Goal: Navigation & Orientation: Find specific page/section

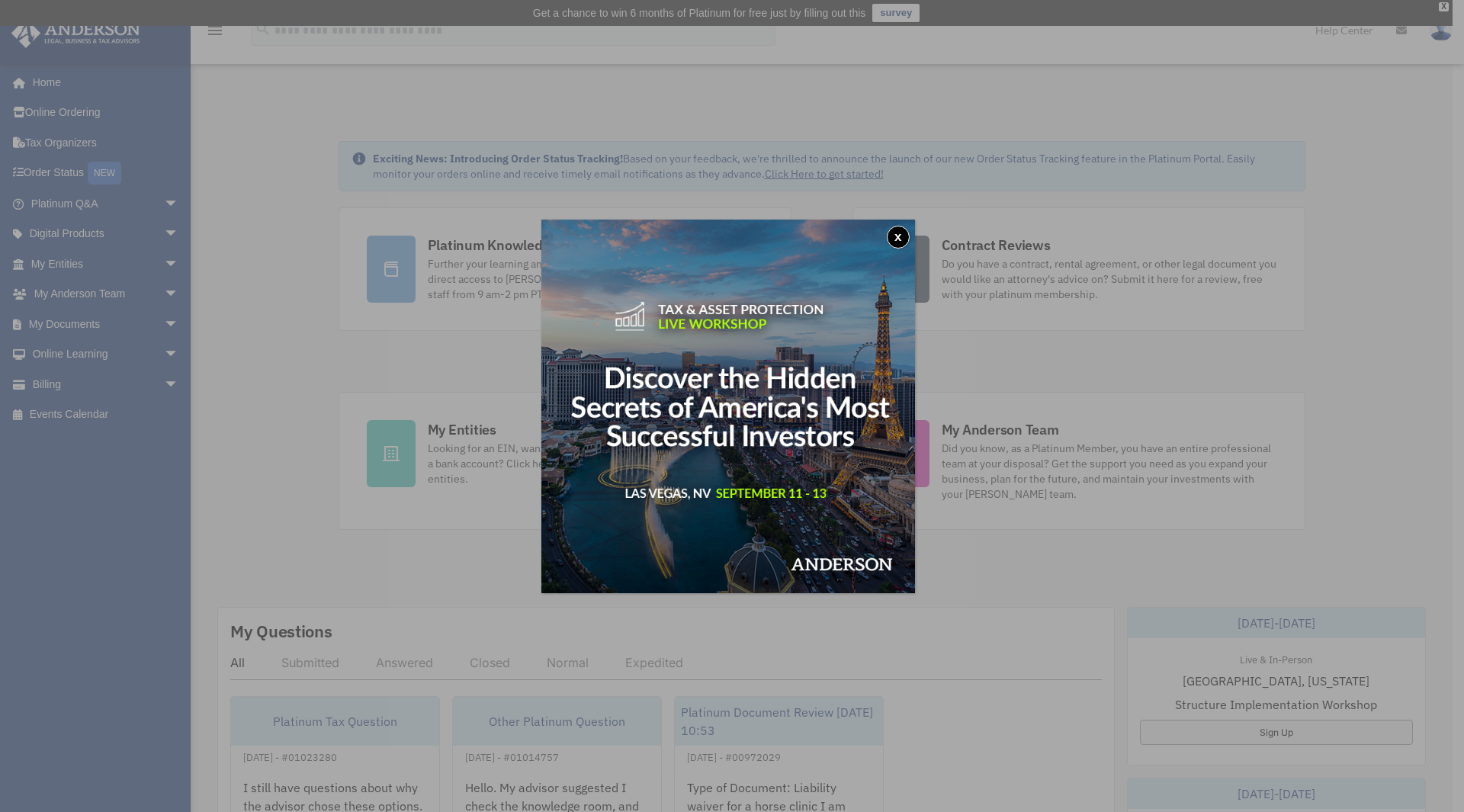
click at [453, 427] on div "x" at bounding box center [732, 406] width 1464 height 812
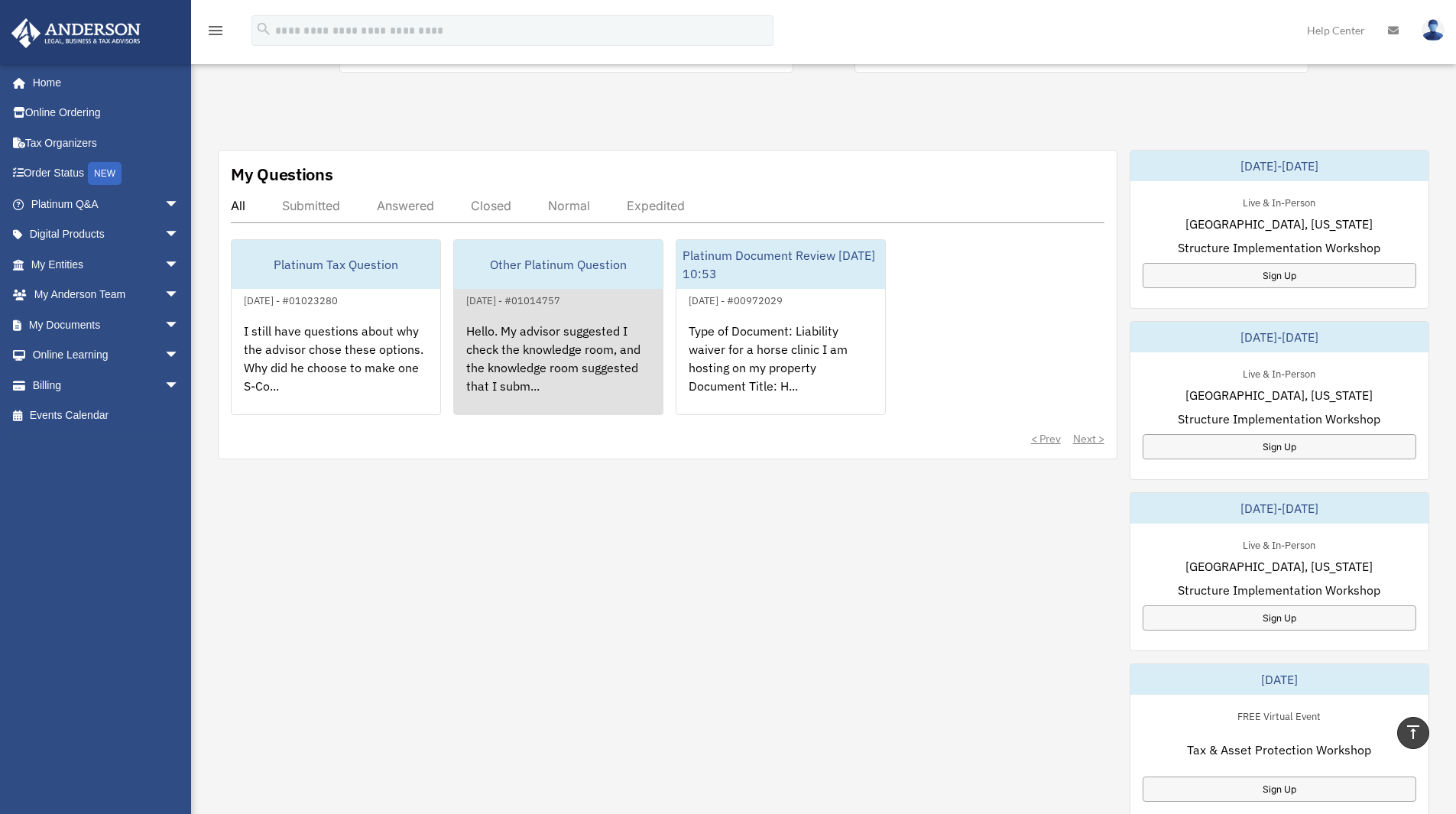
scroll to position [153, 0]
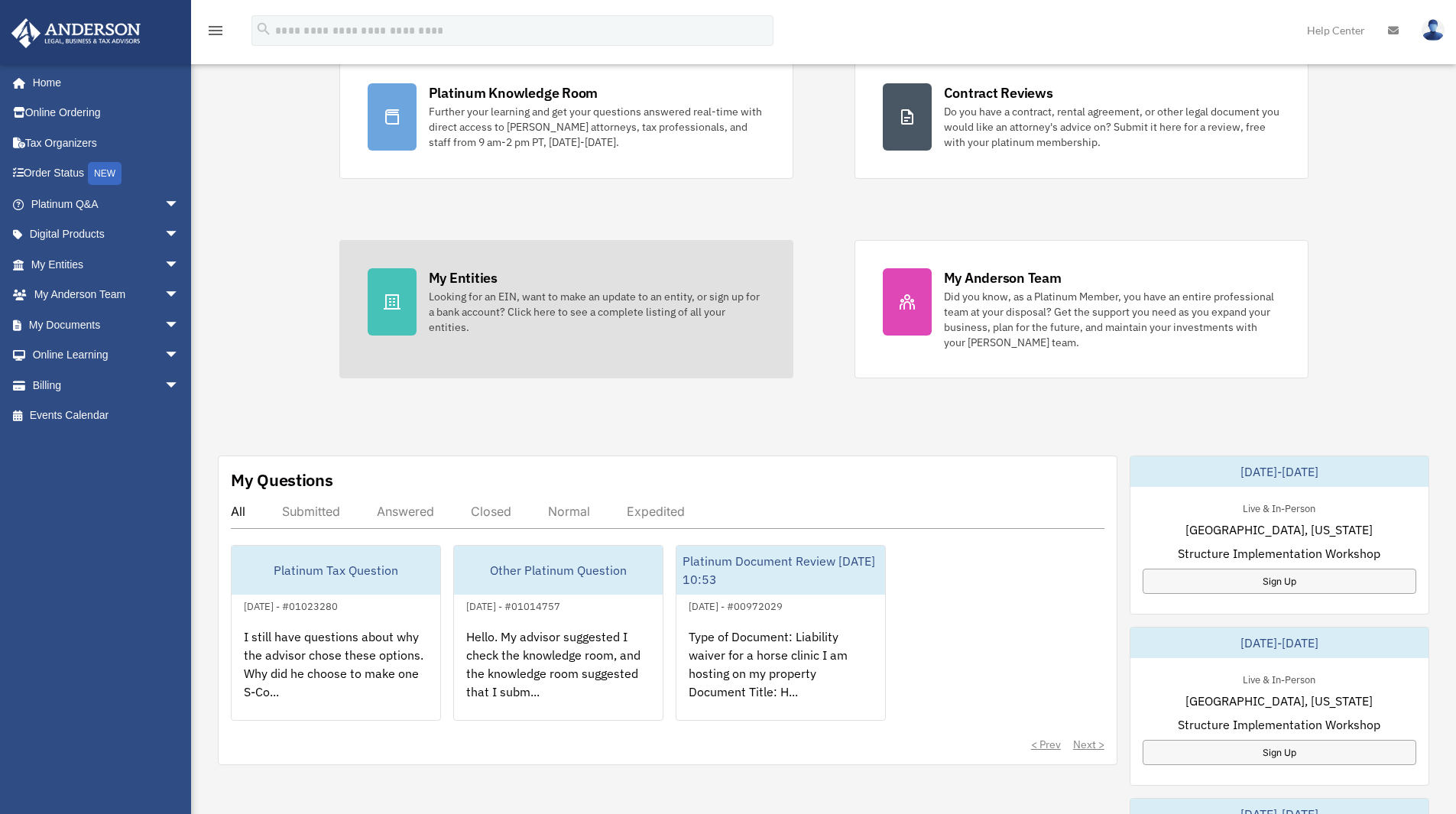
click at [474, 277] on div "My Entities" at bounding box center [462, 278] width 68 height 19
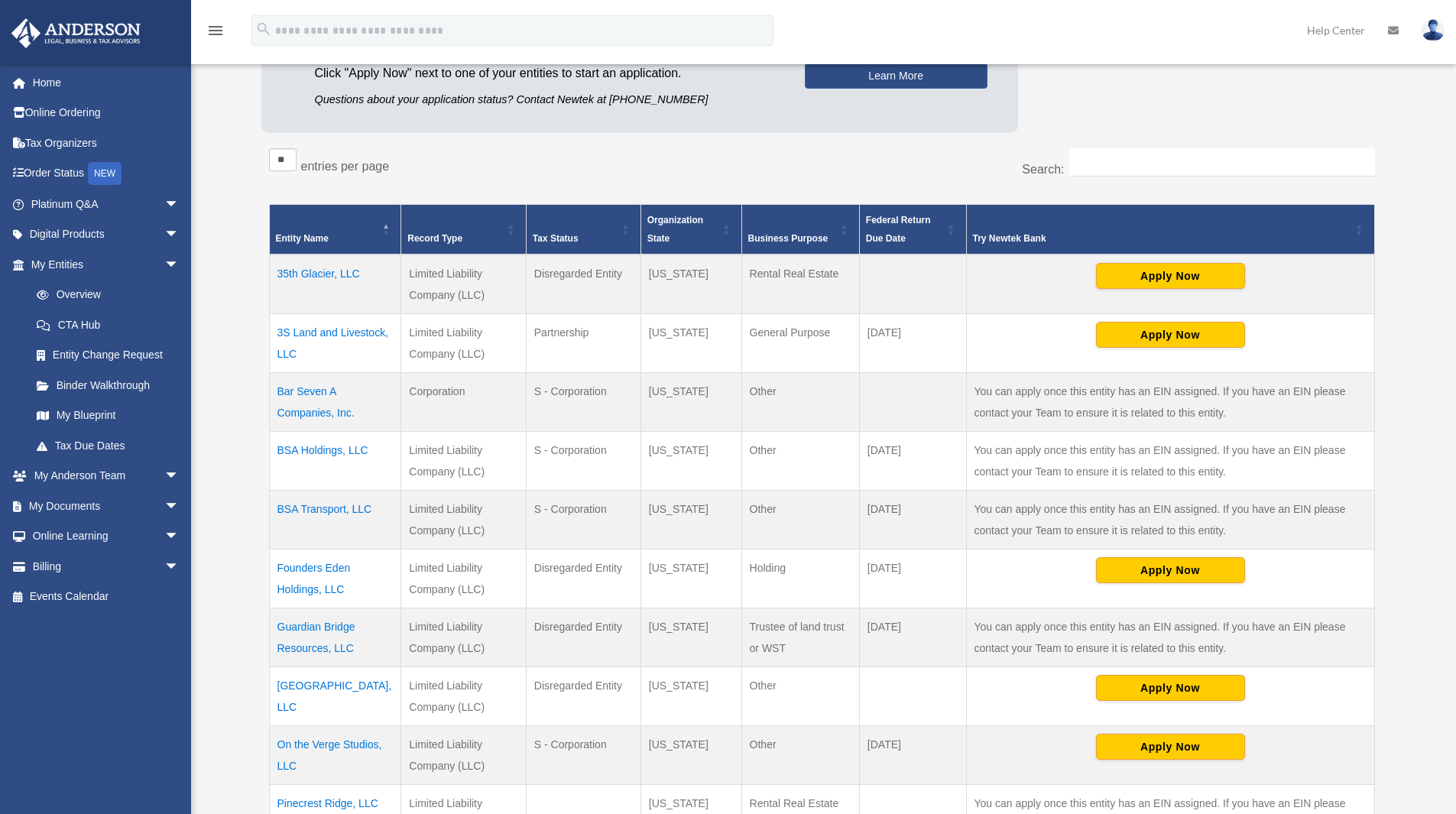
scroll to position [248, 0]
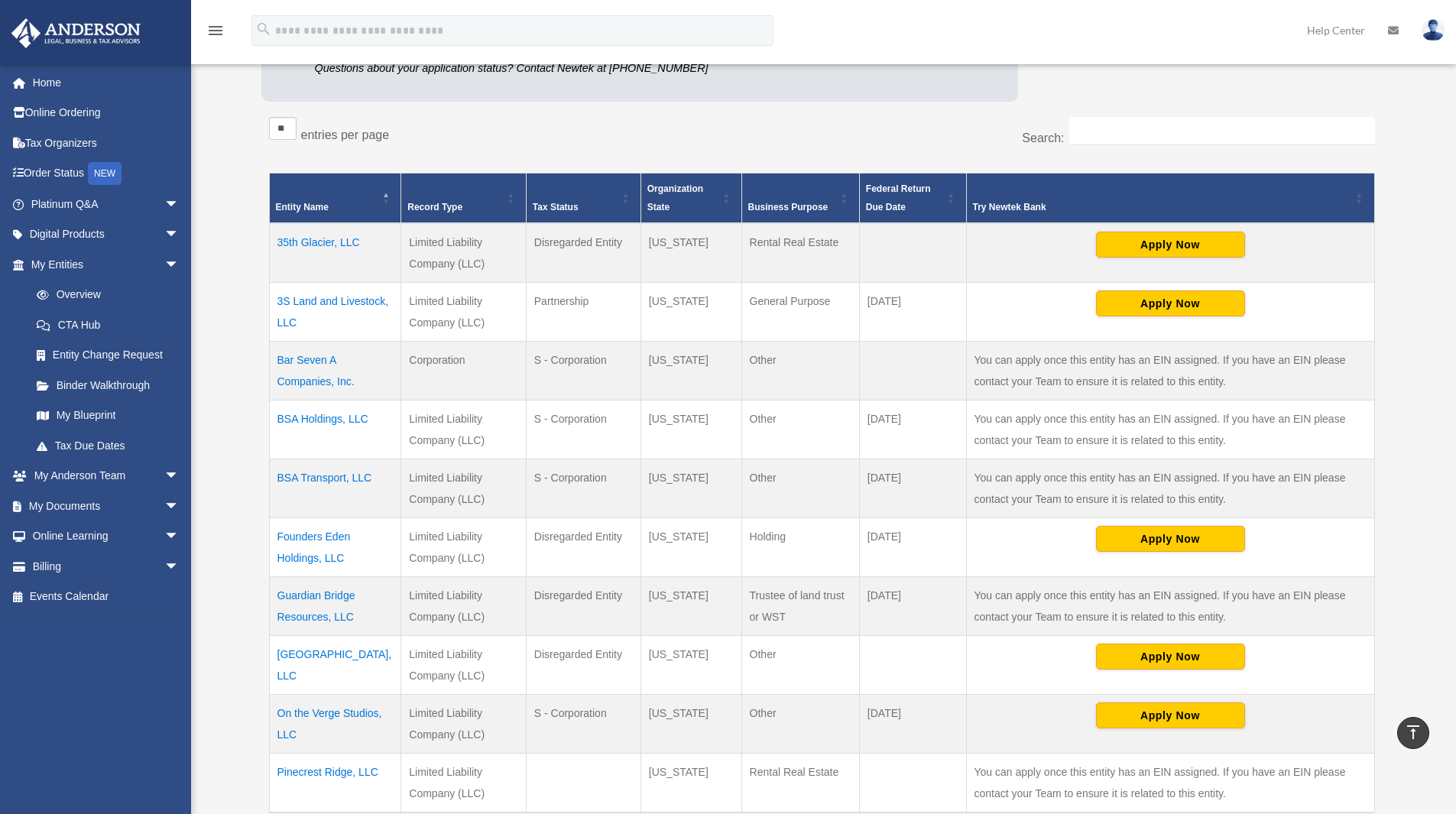
click at [325, 239] on td "35th Glacier, LLC" at bounding box center [335, 253] width 132 height 60
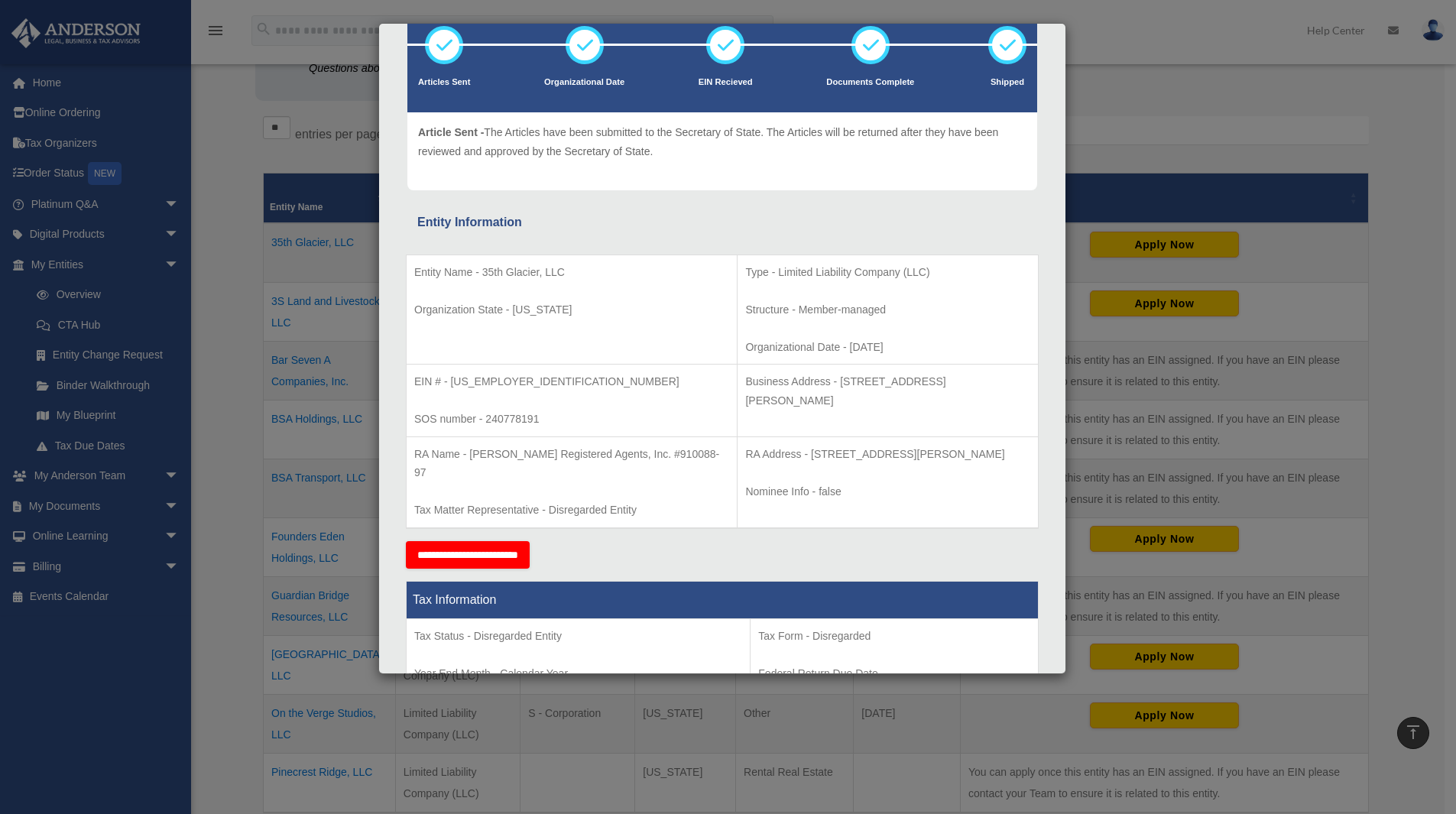
scroll to position [0, 0]
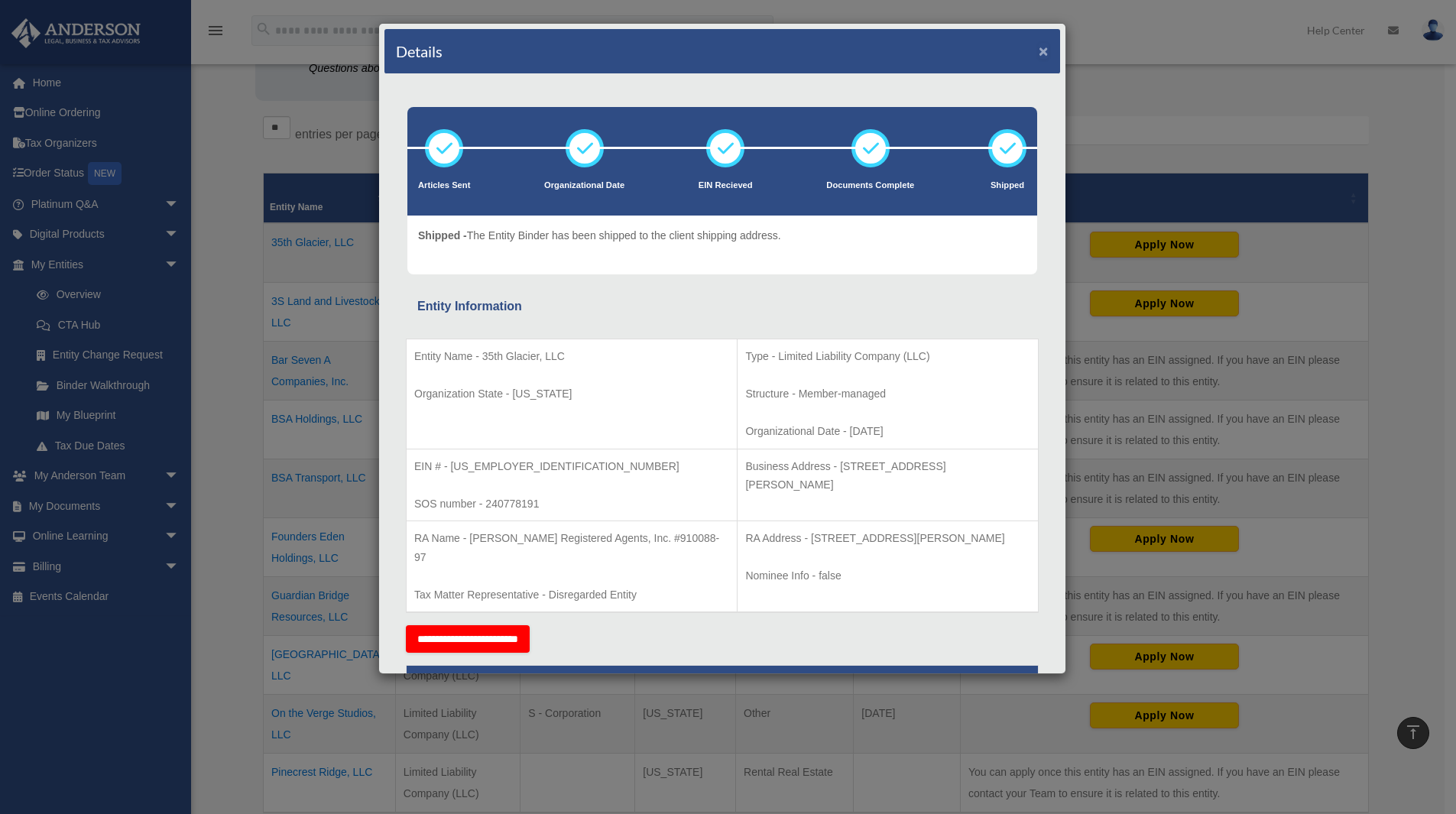
click at [1039, 49] on button "×" at bounding box center [1044, 51] width 10 height 16
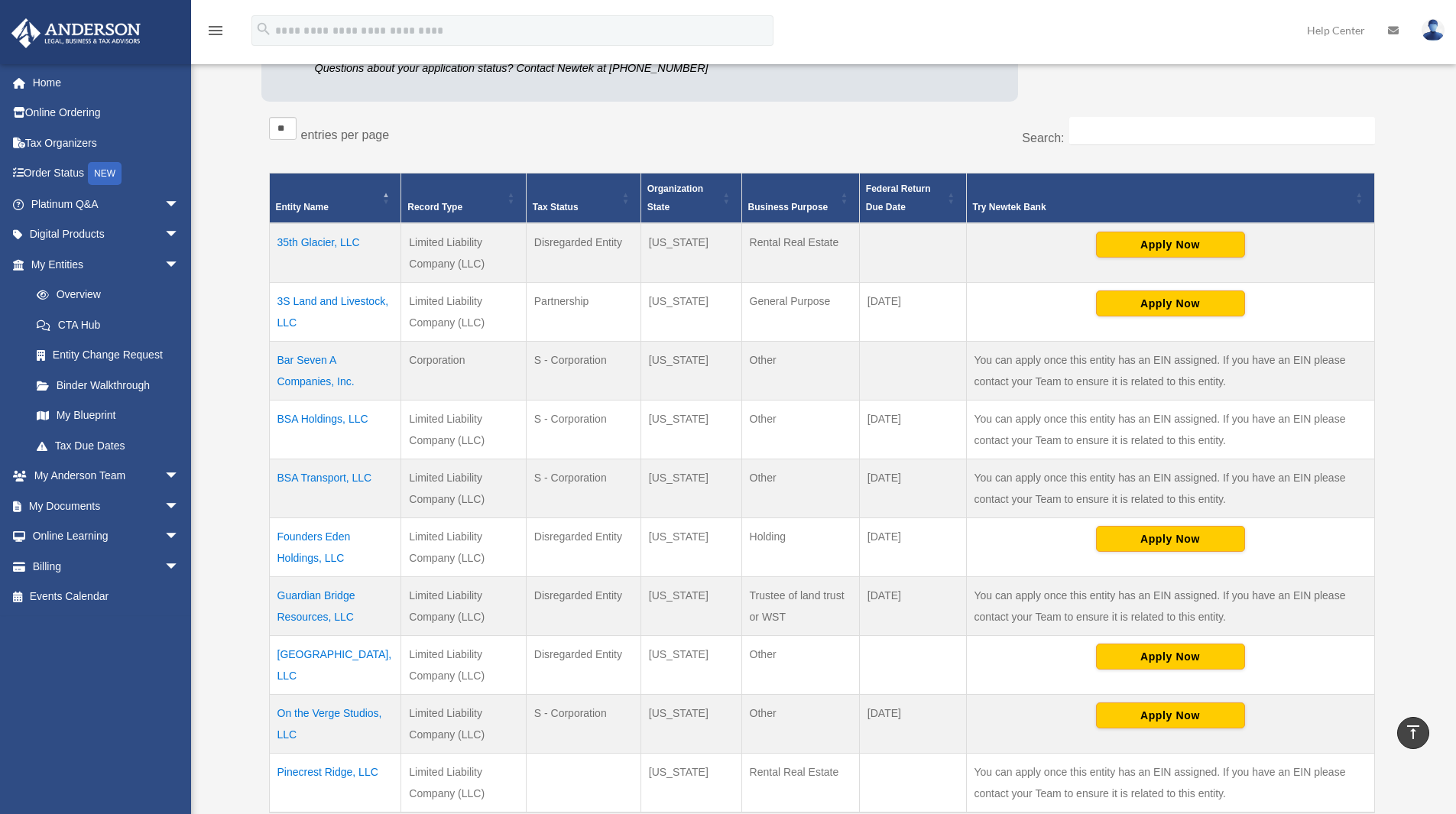
click at [343, 238] on td "35th Glacier, LLC" at bounding box center [335, 253] width 132 height 60
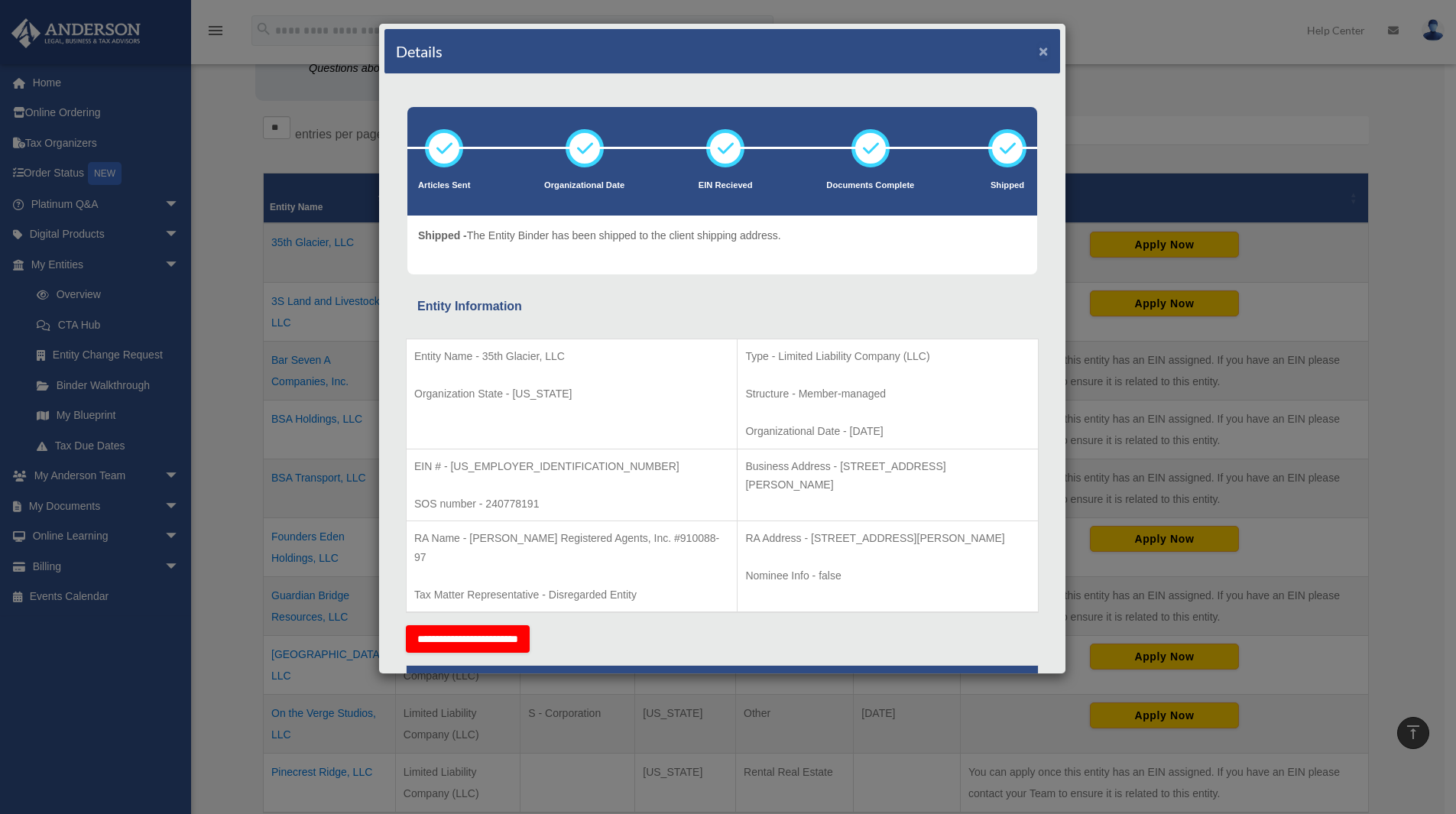
click at [1039, 52] on button "×" at bounding box center [1044, 51] width 10 height 16
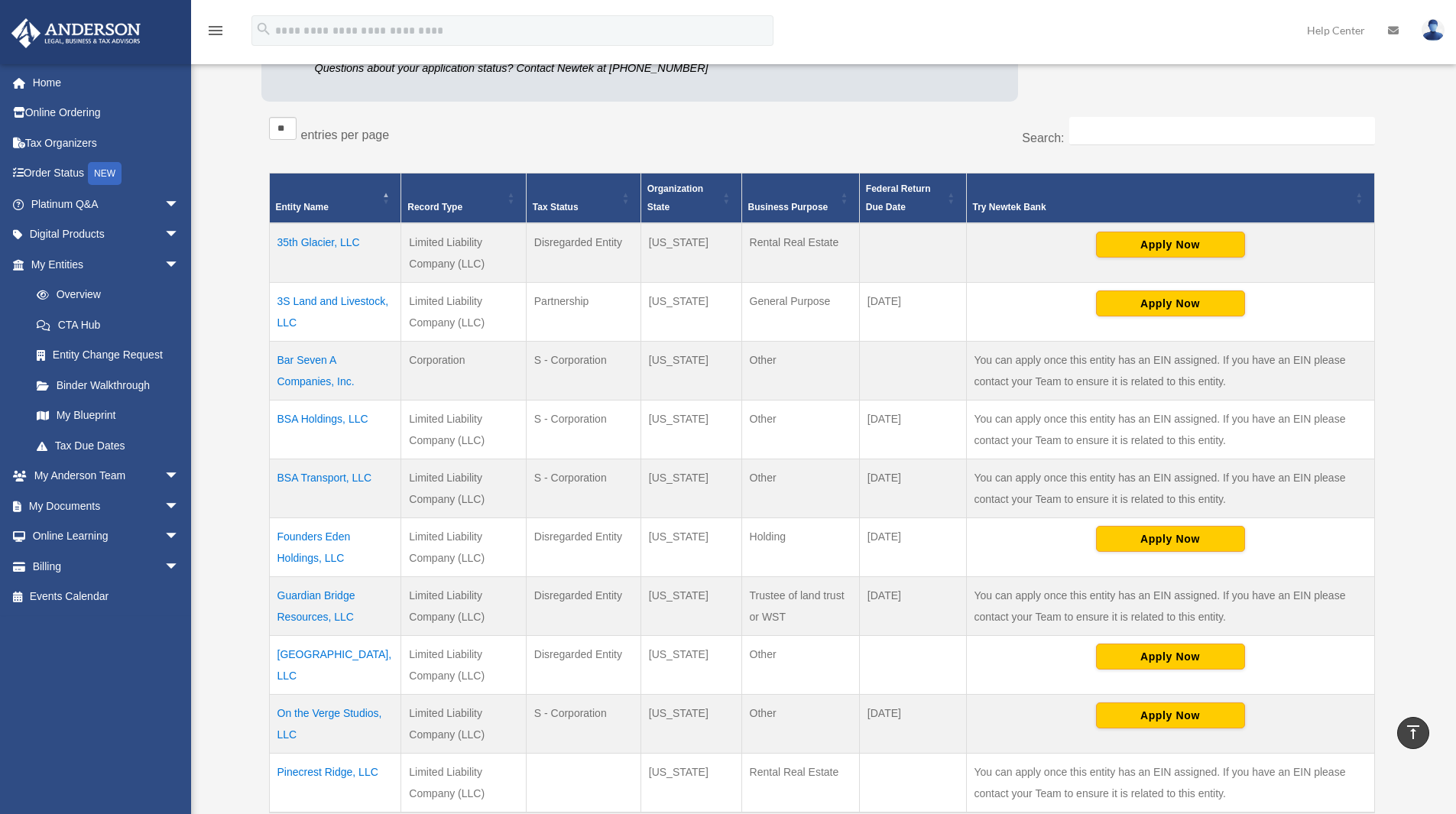
click at [345, 302] on td "3S Land and Livestock, LLC" at bounding box center [335, 312] width 132 height 59
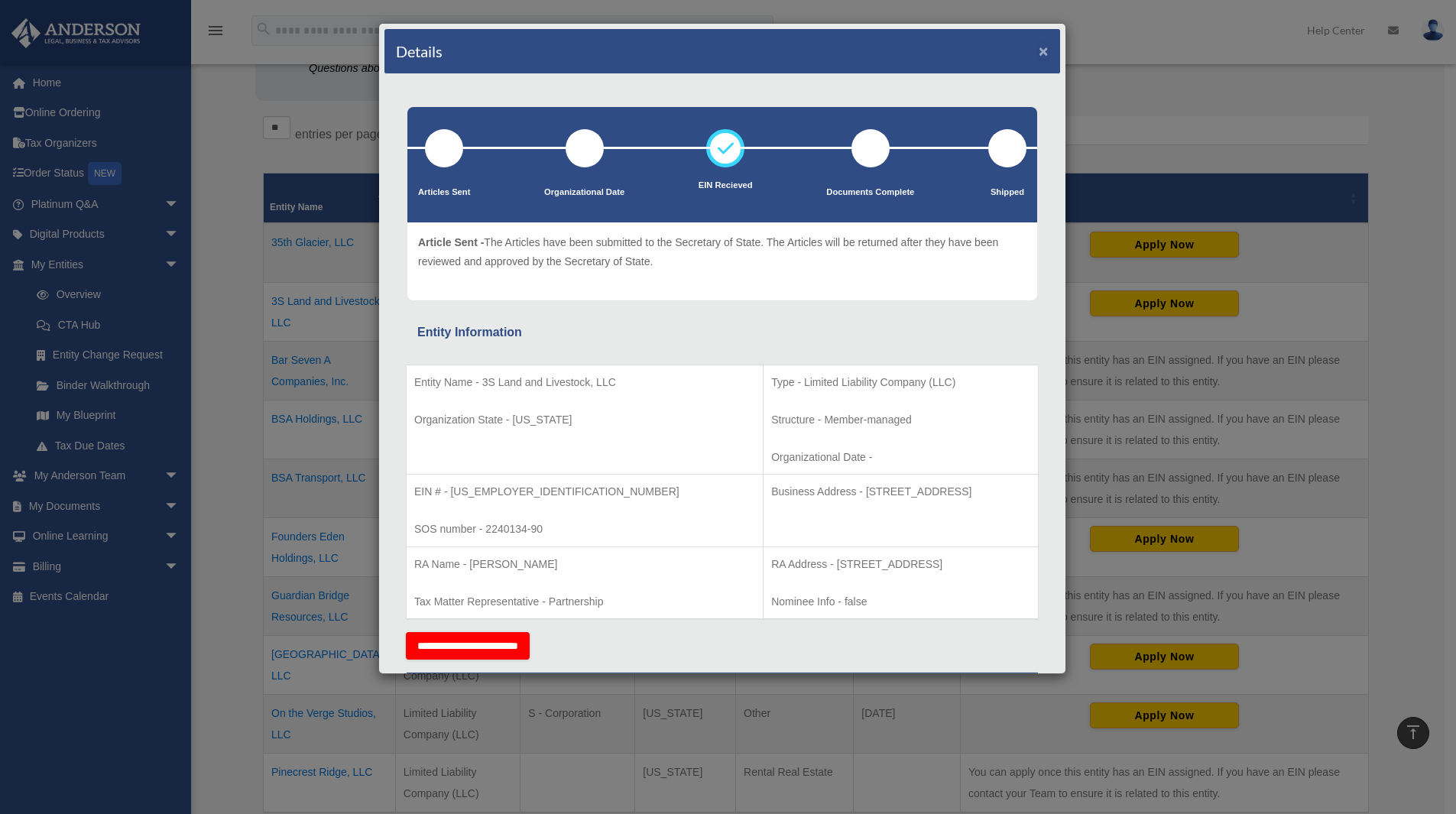
click at [1039, 53] on button "×" at bounding box center [1044, 51] width 10 height 16
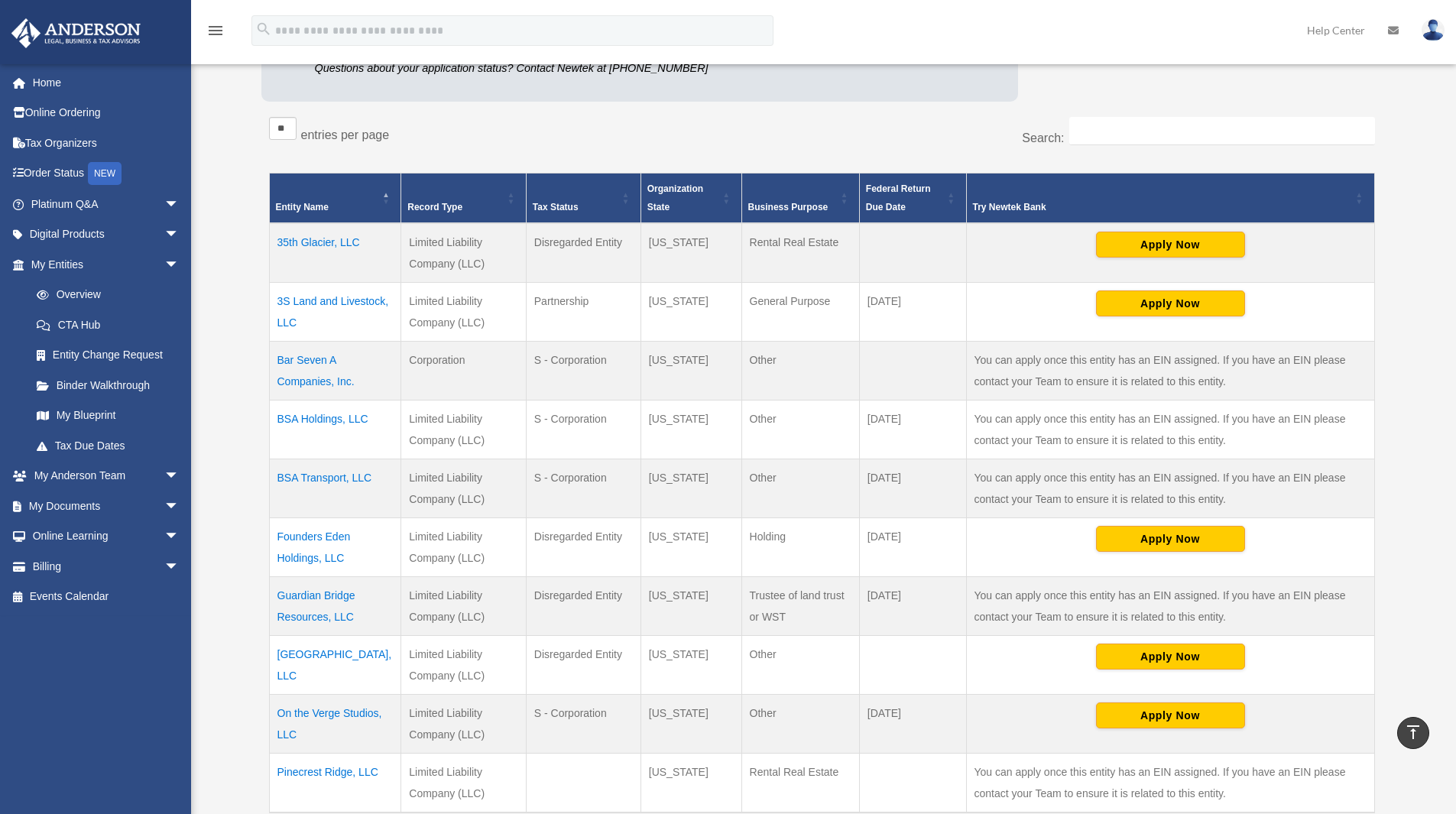
click at [308, 382] on td "Bar Seven A Companies, Inc." at bounding box center [335, 370] width 132 height 59
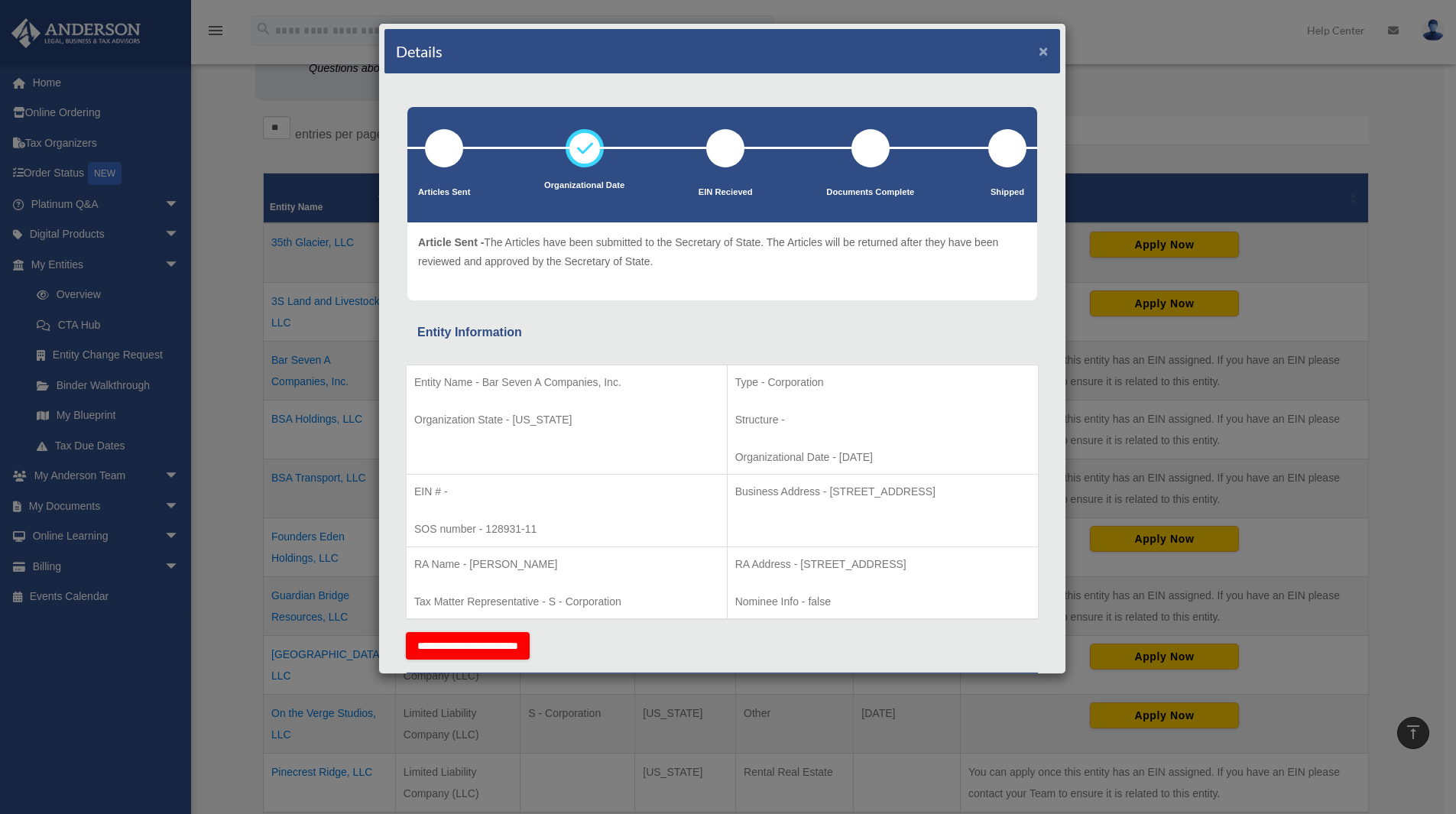
click at [1039, 52] on button "×" at bounding box center [1044, 51] width 10 height 16
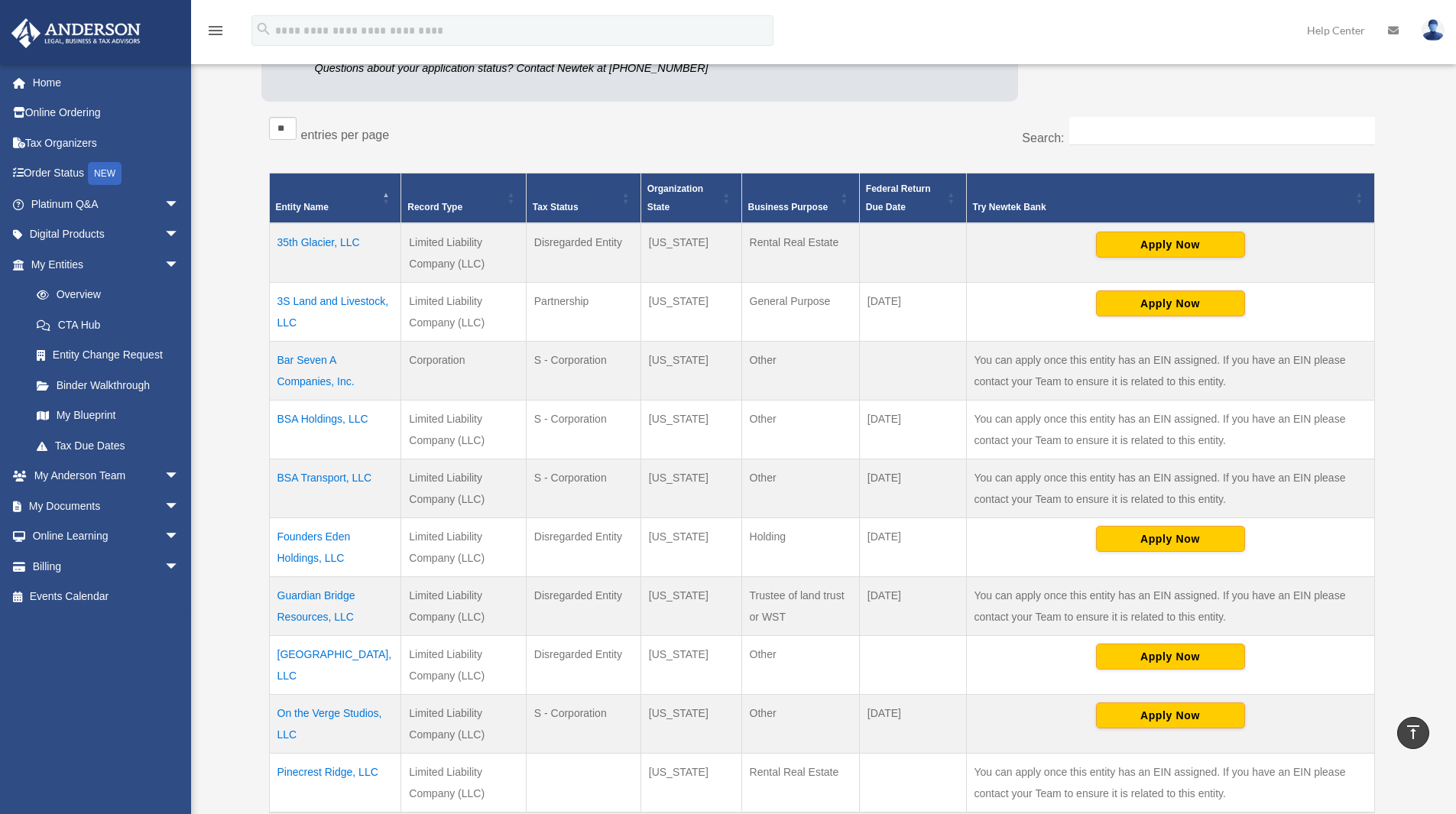
click at [323, 416] on td "BSA Holdings, LLC" at bounding box center [335, 429] width 132 height 59
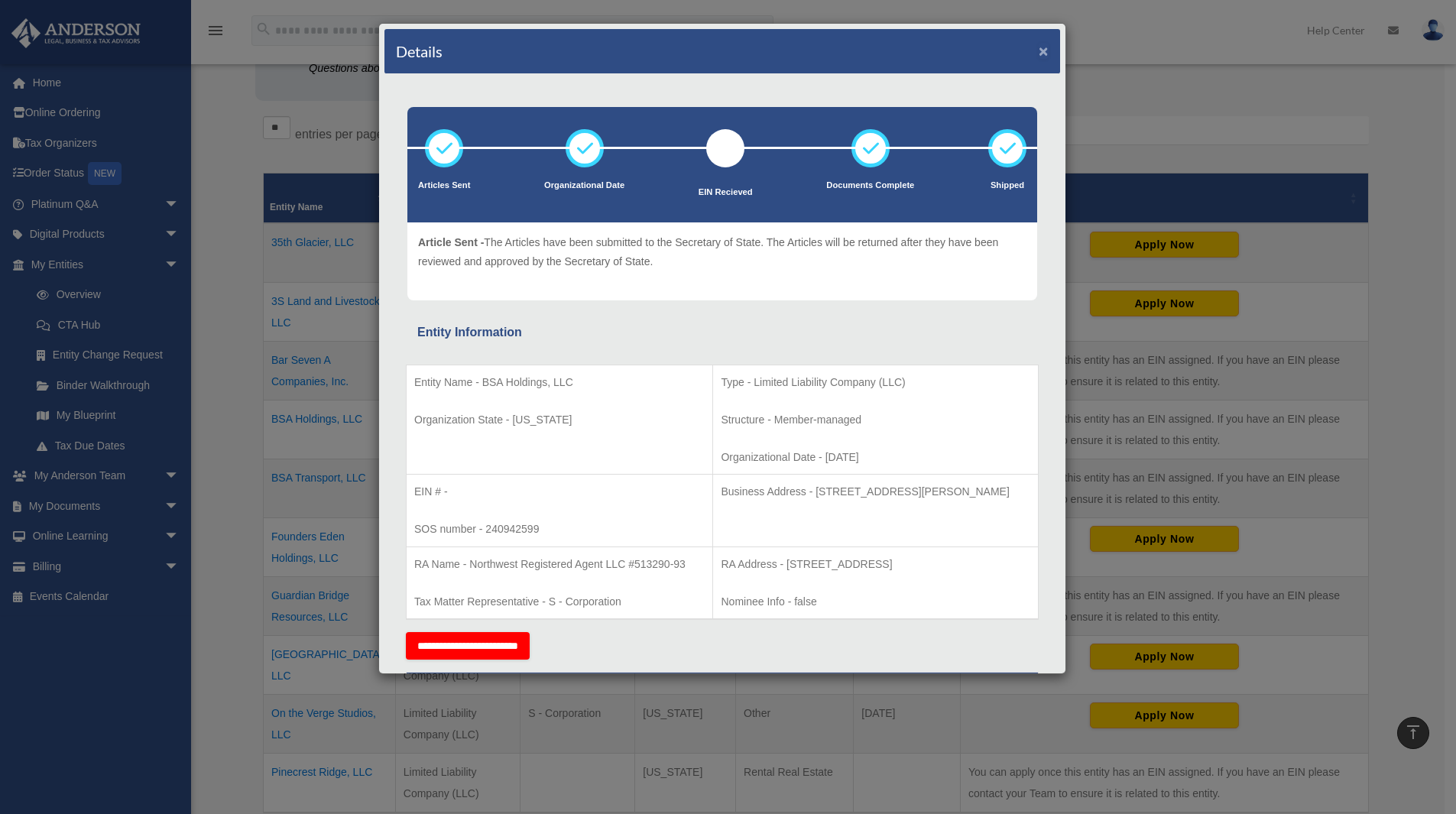
click at [1039, 51] on button "×" at bounding box center [1044, 51] width 10 height 16
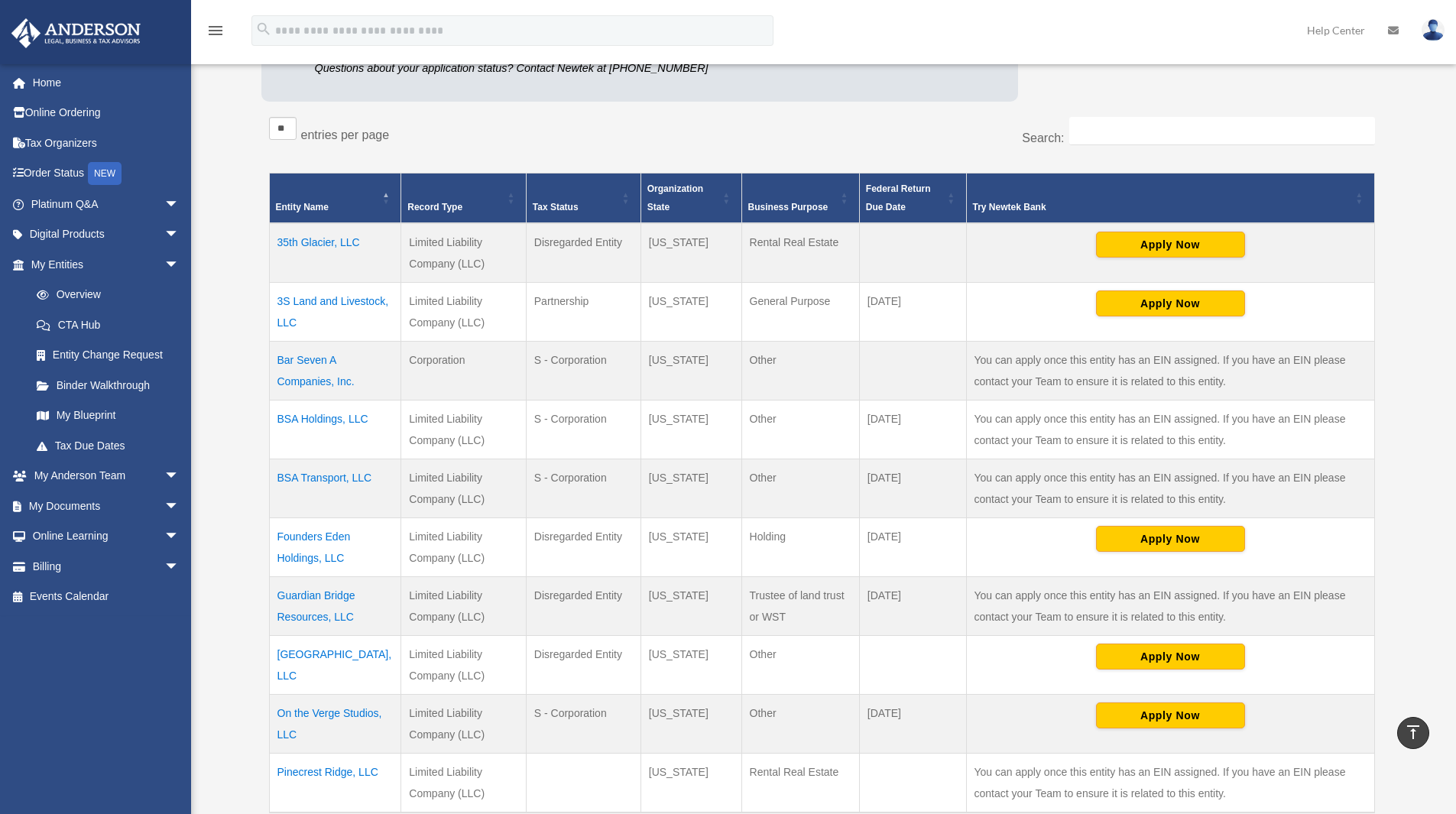
click at [338, 477] on td "BSA Transport, LLC" at bounding box center [335, 488] width 132 height 59
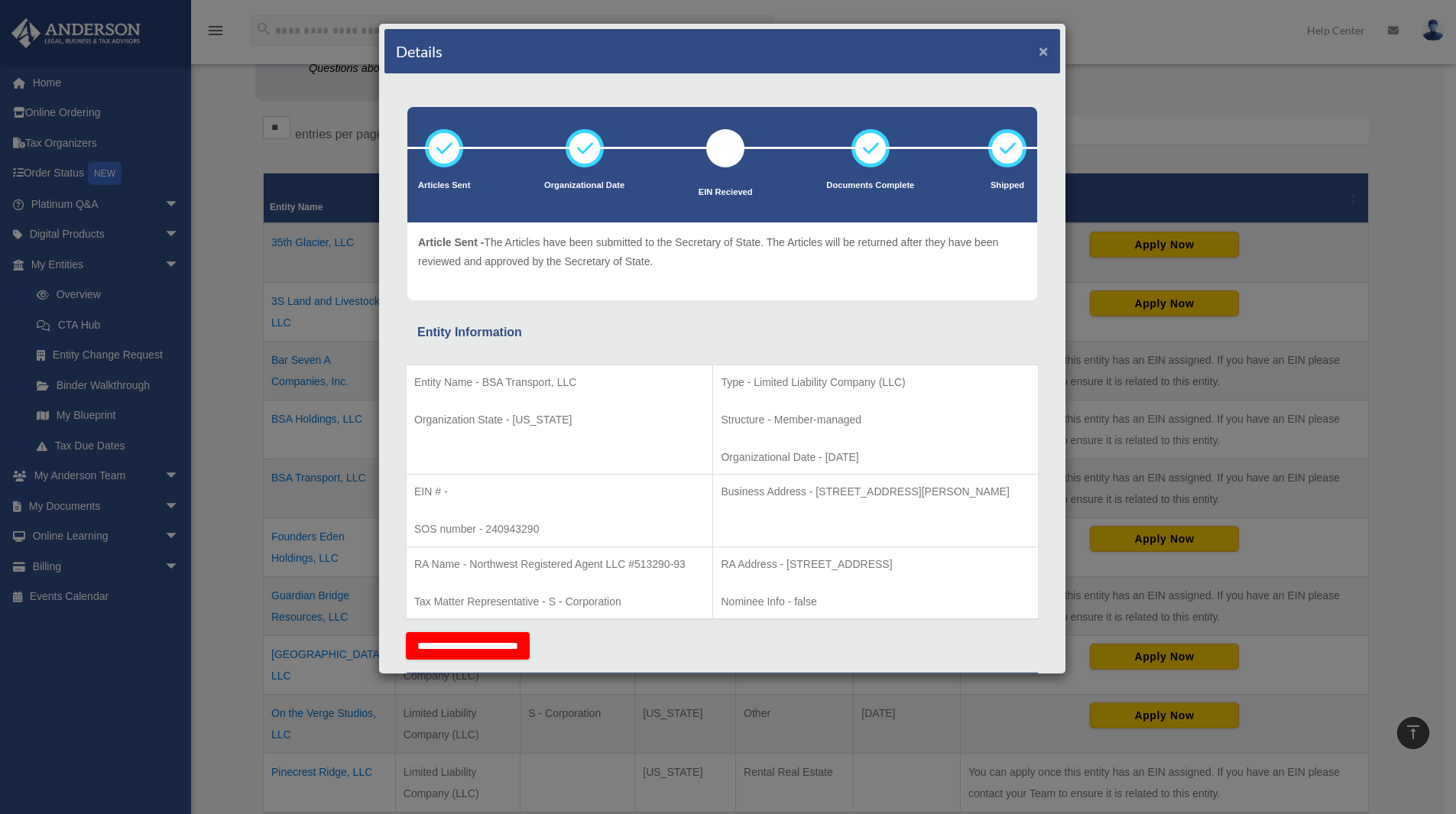
click at [1039, 49] on button "×" at bounding box center [1044, 51] width 10 height 16
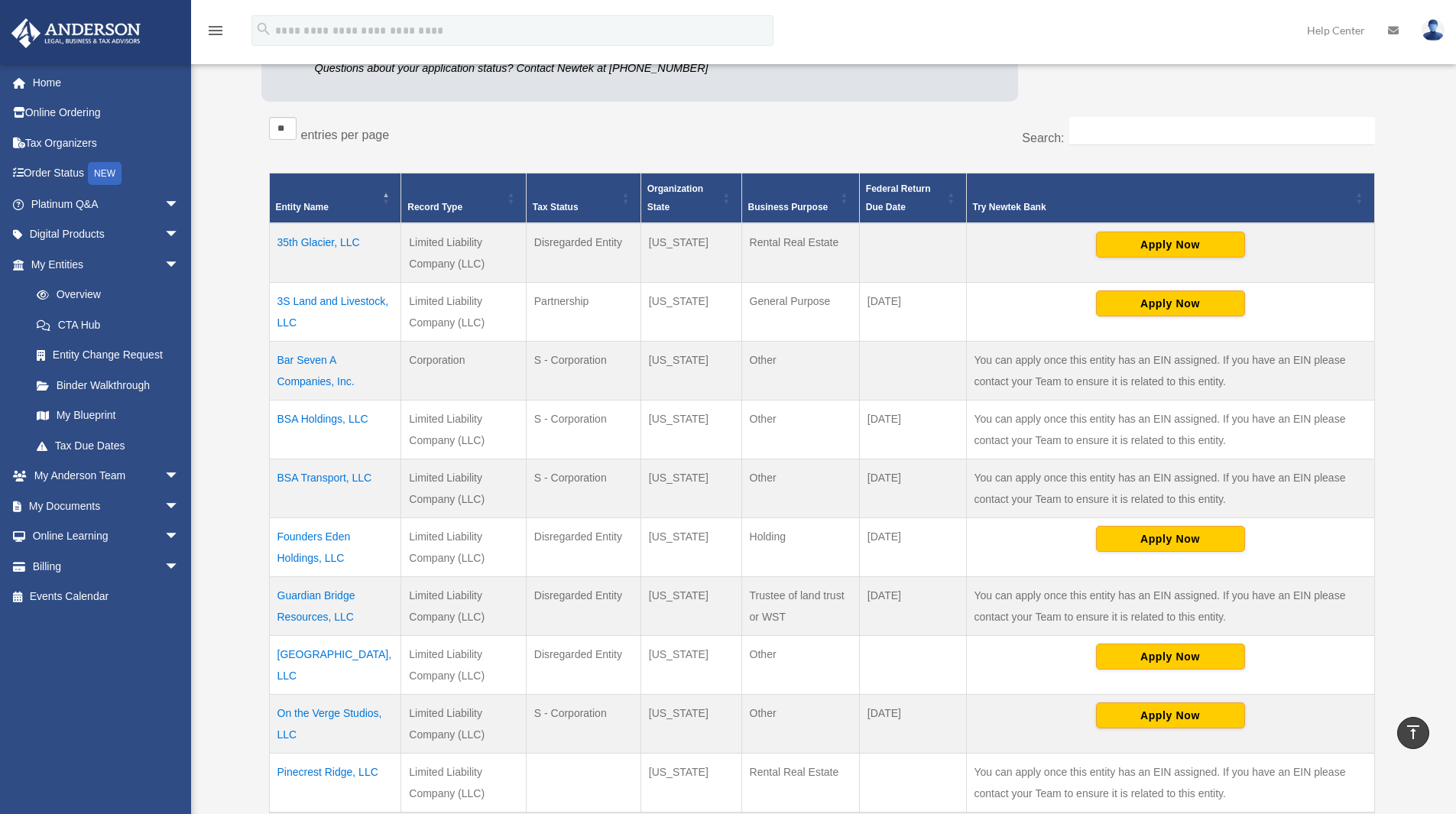
click at [313, 534] on td "Founders Eden Holdings, LLC" at bounding box center [335, 547] width 132 height 59
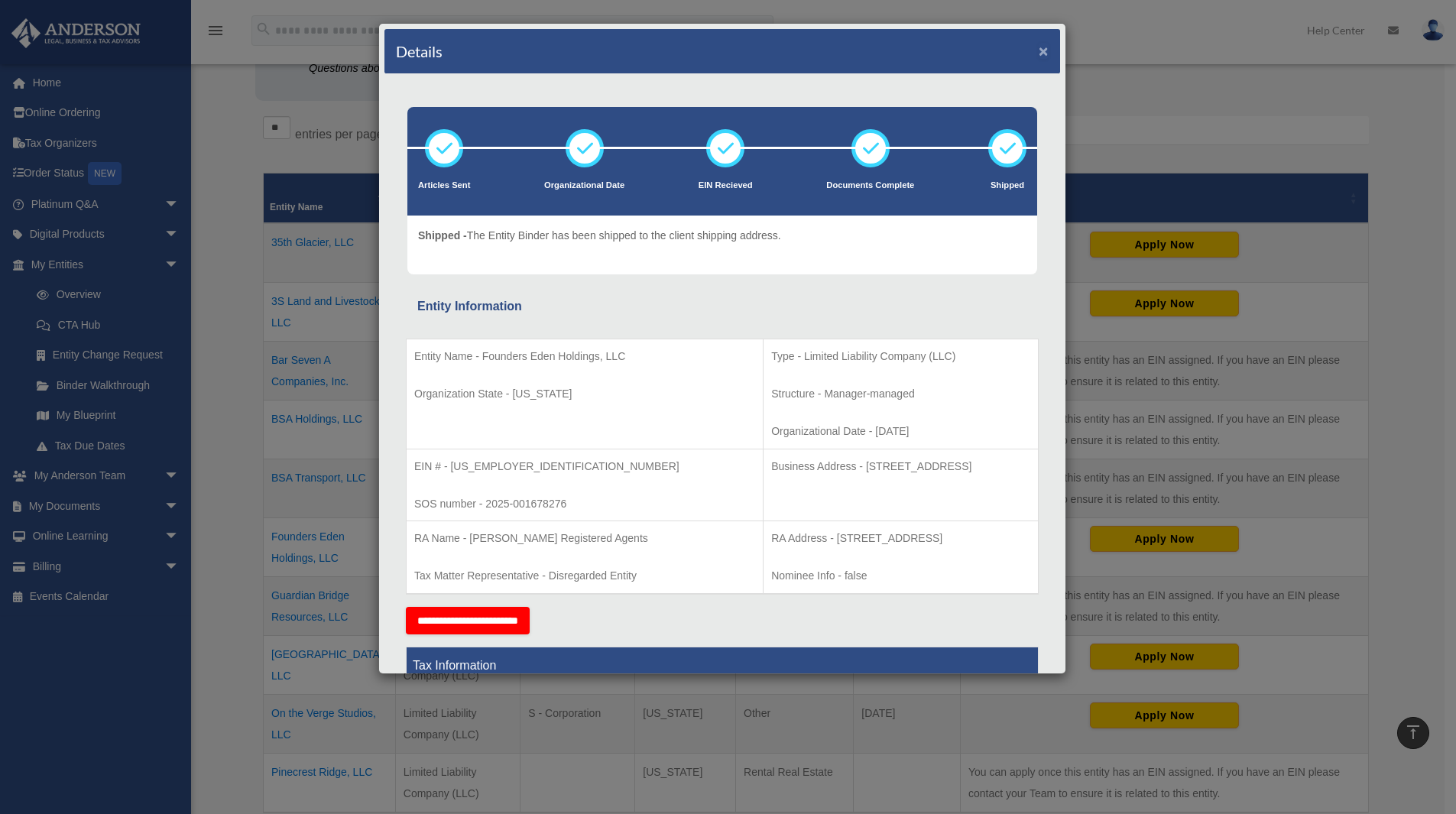
click at [1039, 52] on button "×" at bounding box center [1044, 51] width 10 height 16
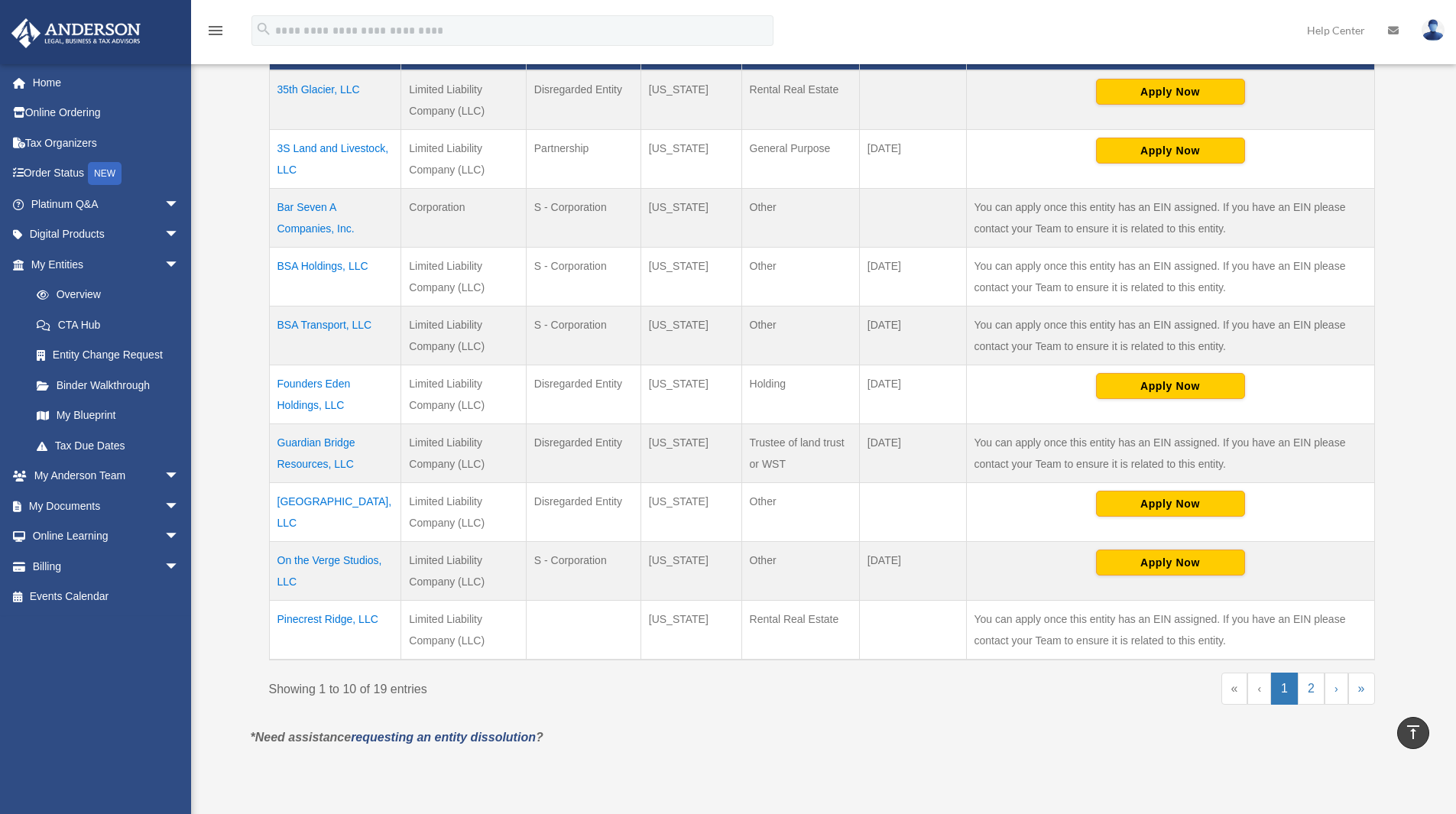
scroll to position [477, 0]
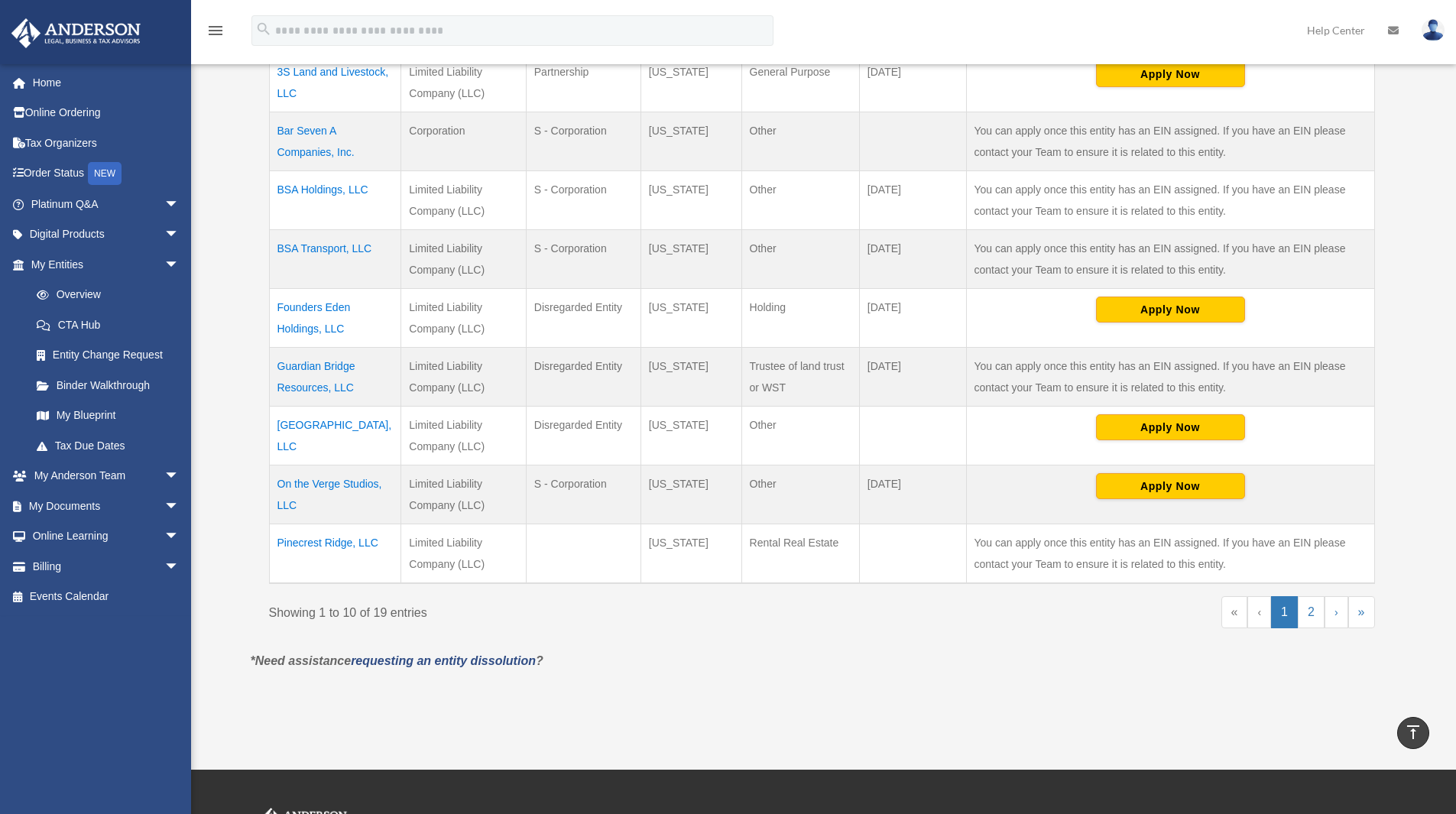
click at [336, 366] on td "Guardian Bridge Resources, LLC" at bounding box center [335, 377] width 132 height 59
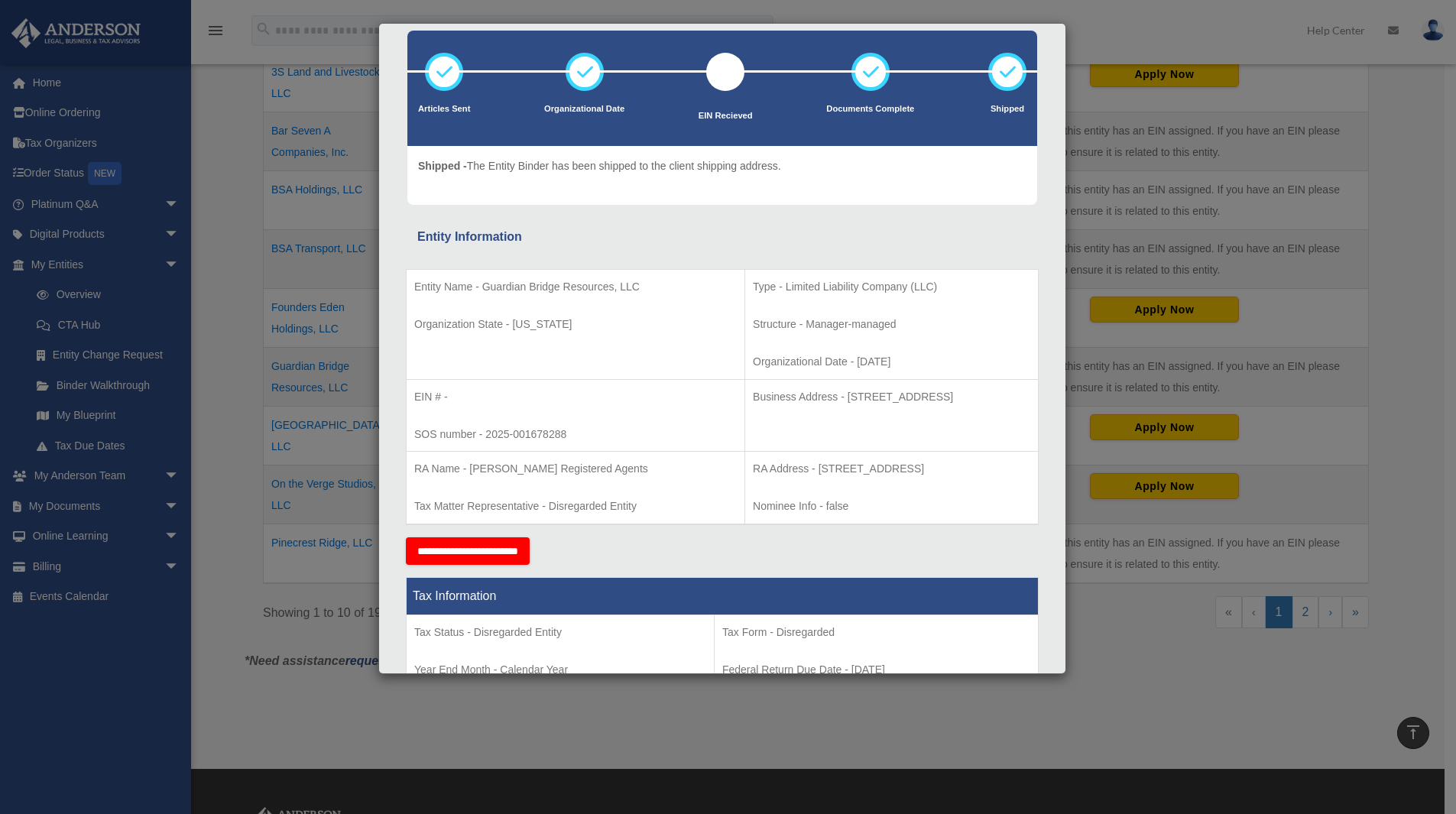
scroll to position [0, 0]
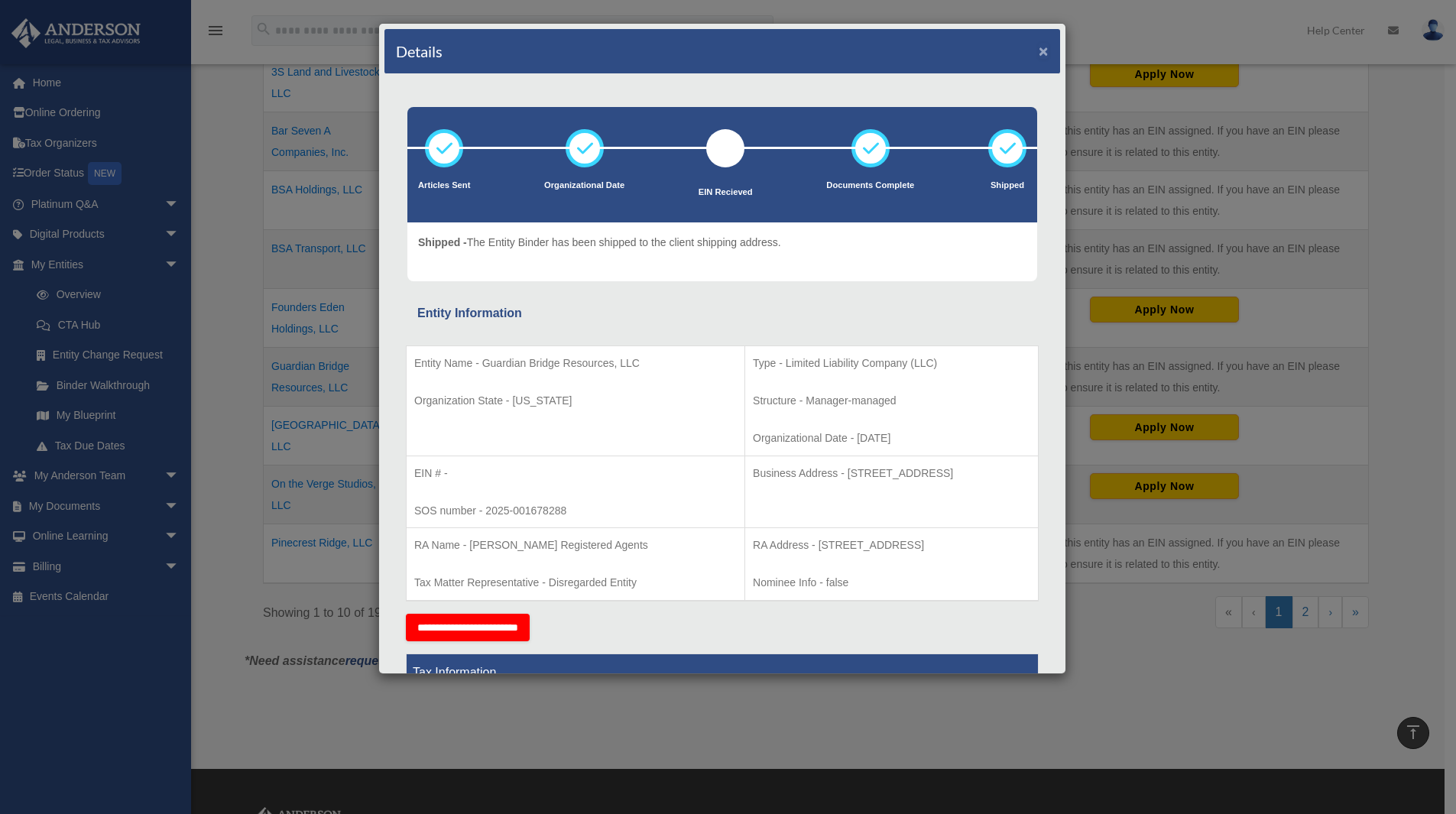
click at [1039, 52] on button "×" at bounding box center [1044, 51] width 10 height 16
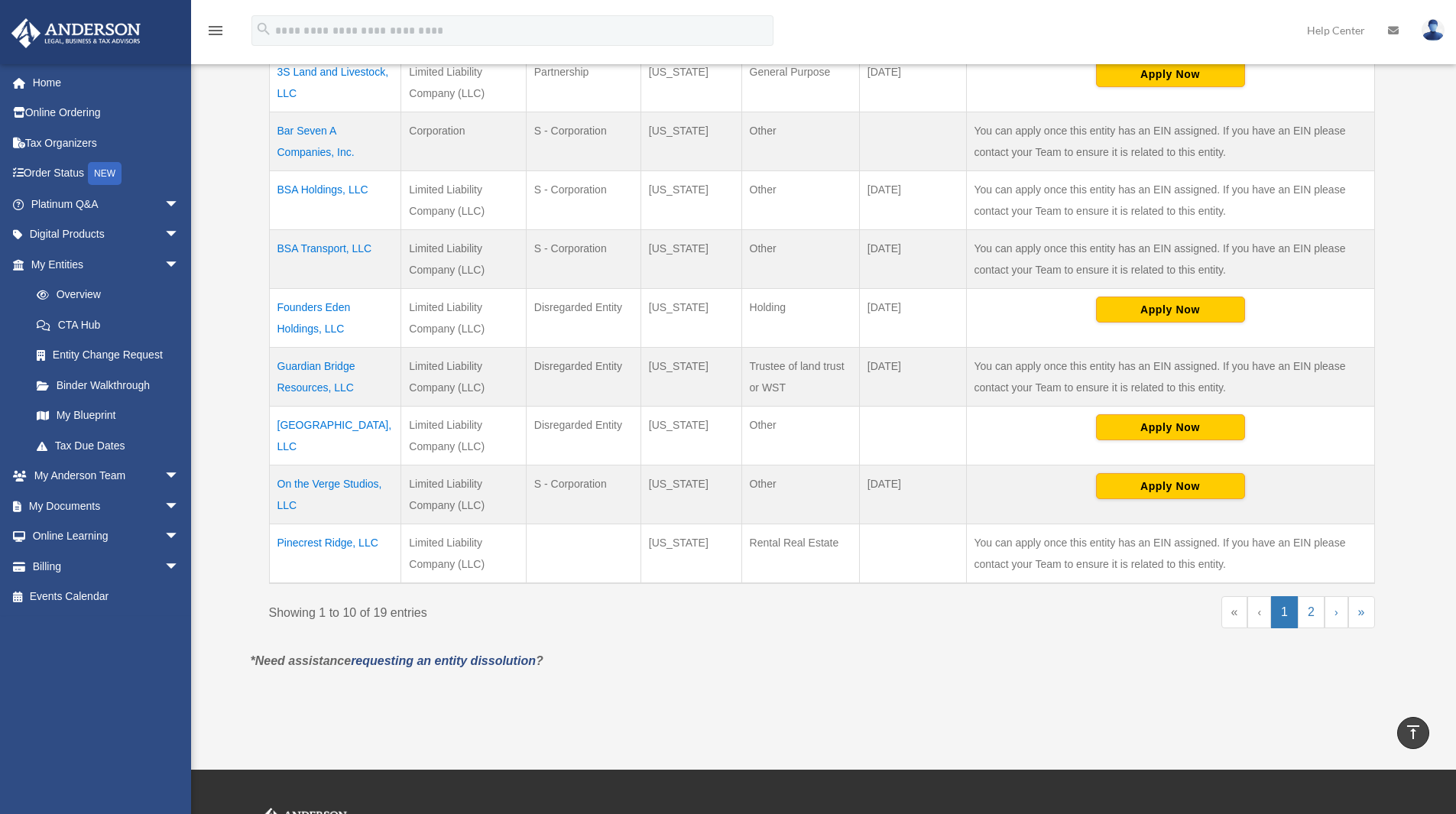
click at [322, 427] on td "Lake Road 1060, LLC" at bounding box center [335, 436] width 132 height 59
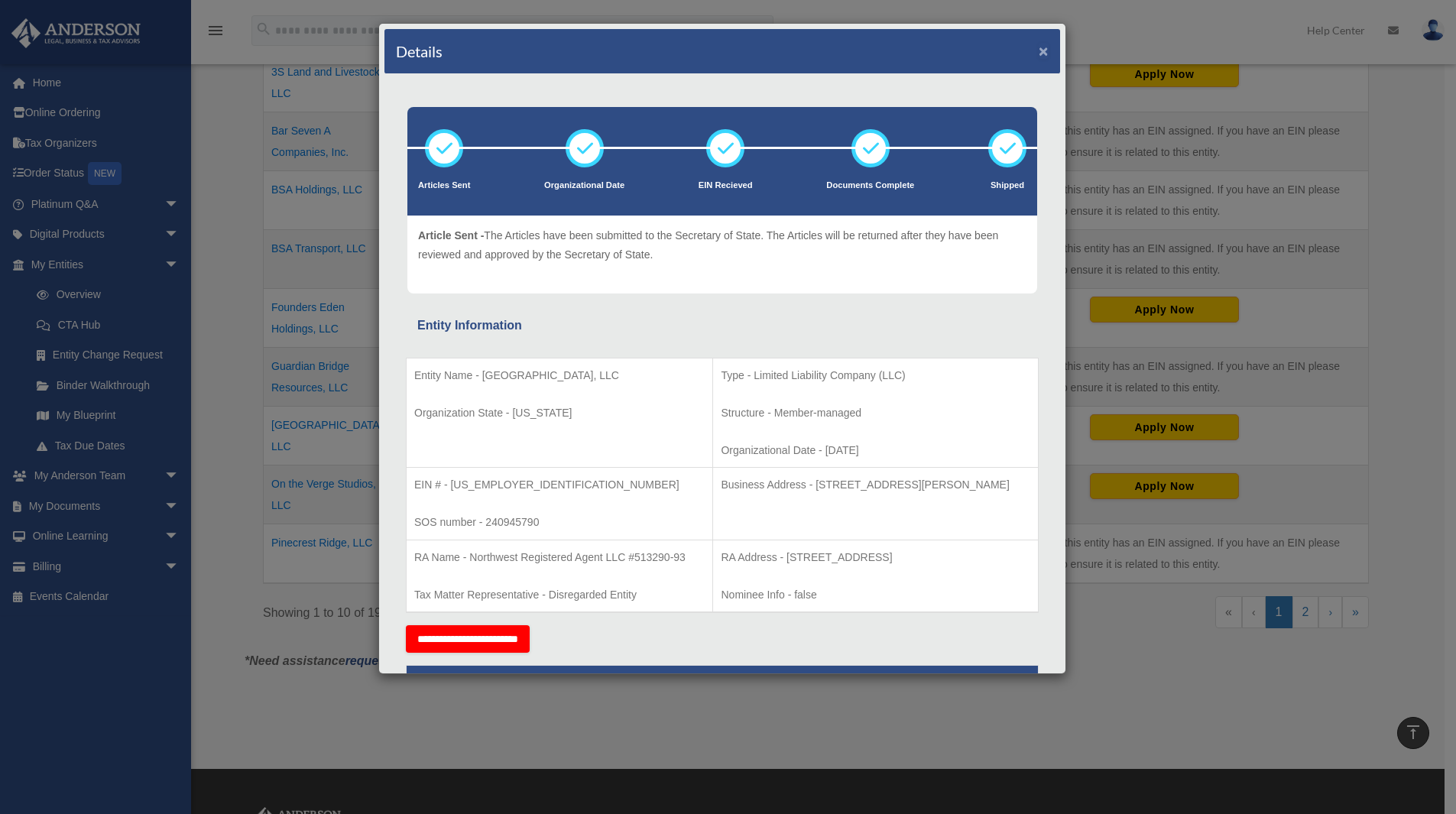
click at [1039, 52] on button "×" at bounding box center [1044, 51] width 10 height 16
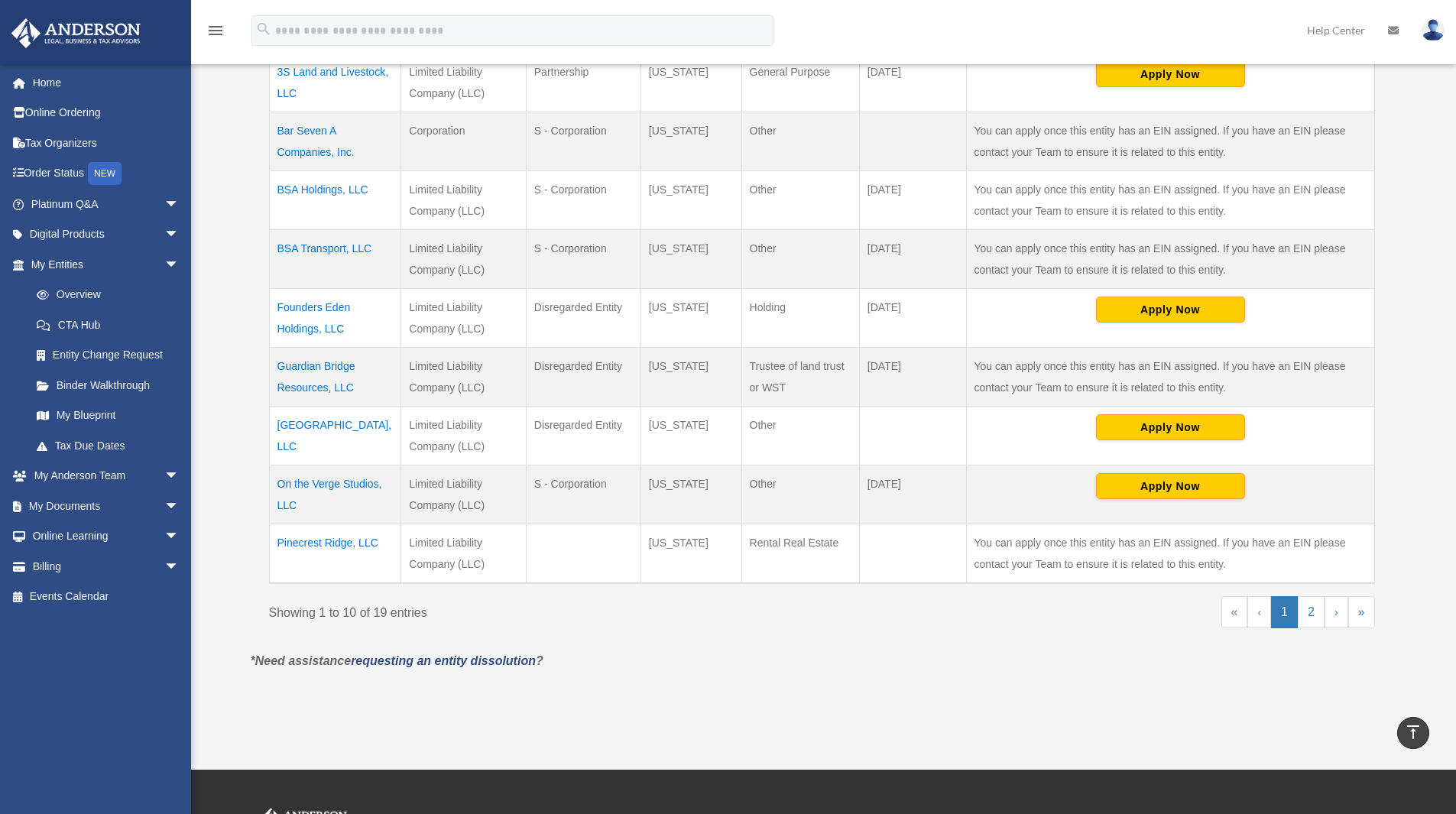
click at [344, 486] on td "On the Verge Studios, LLC" at bounding box center [335, 494] width 132 height 59
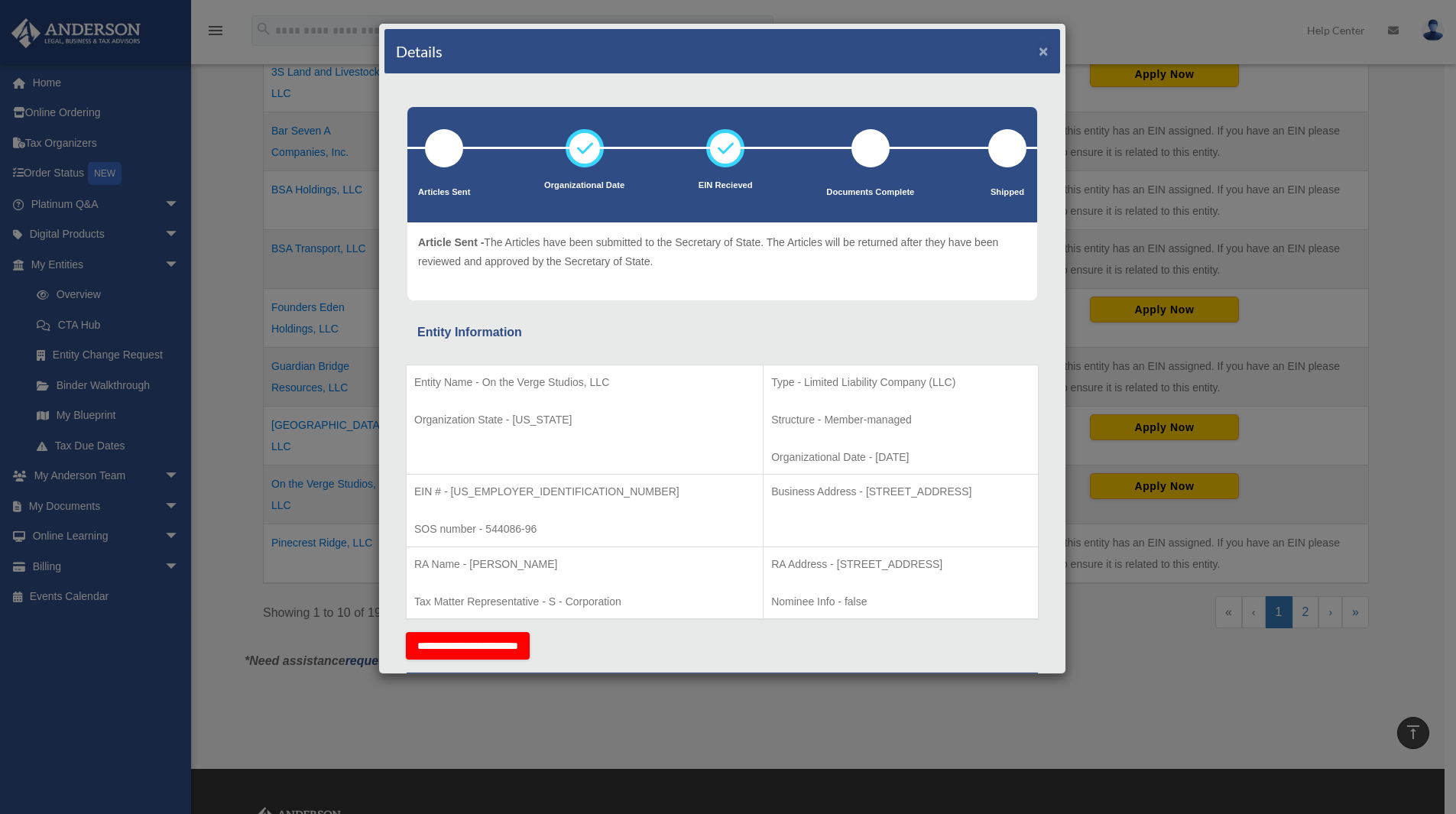
click at [1039, 51] on button "×" at bounding box center [1044, 51] width 10 height 16
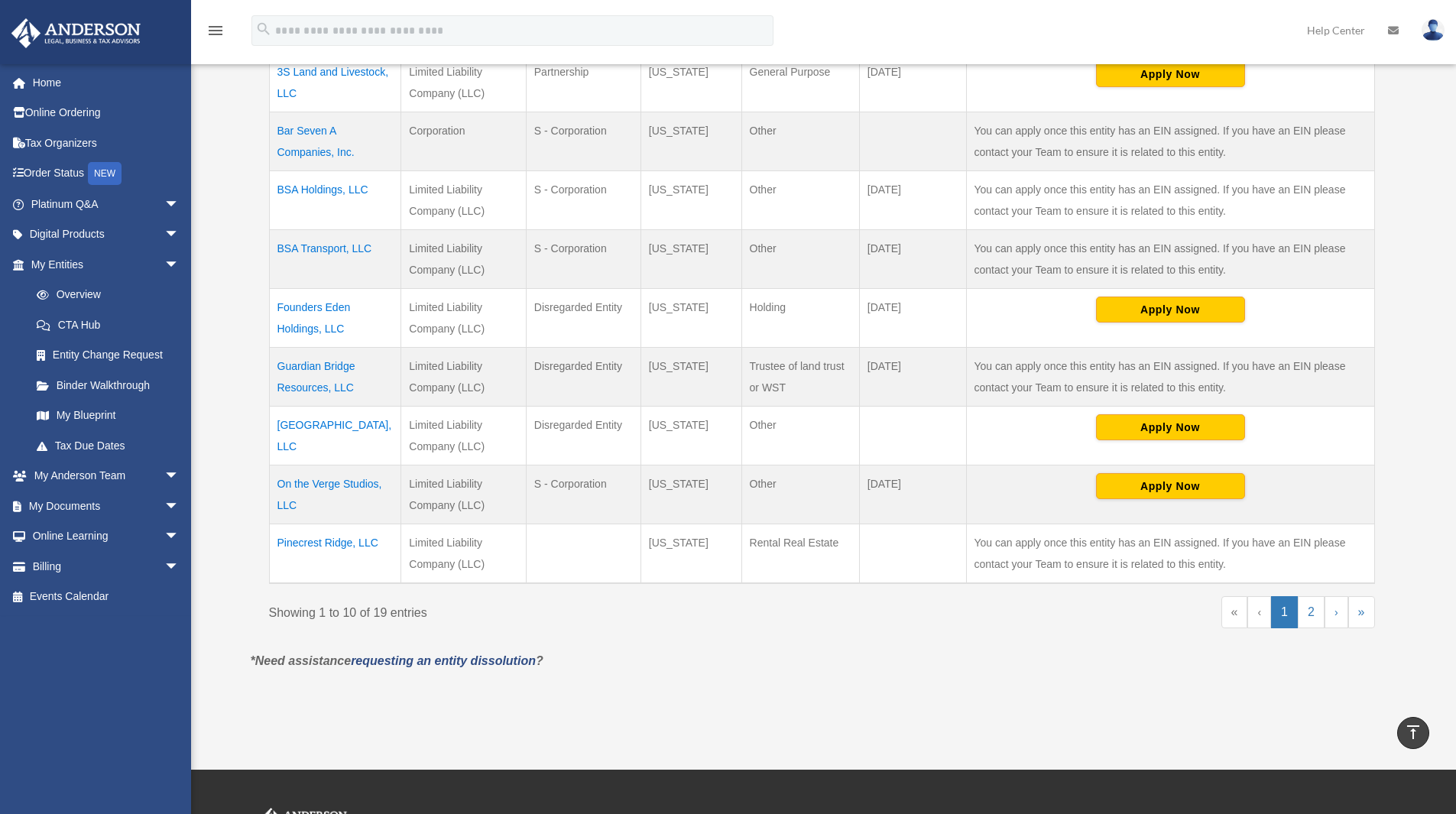
click at [351, 541] on td "Pinecrest Ridge, LLC" at bounding box center [335, 554] width 132 height 60
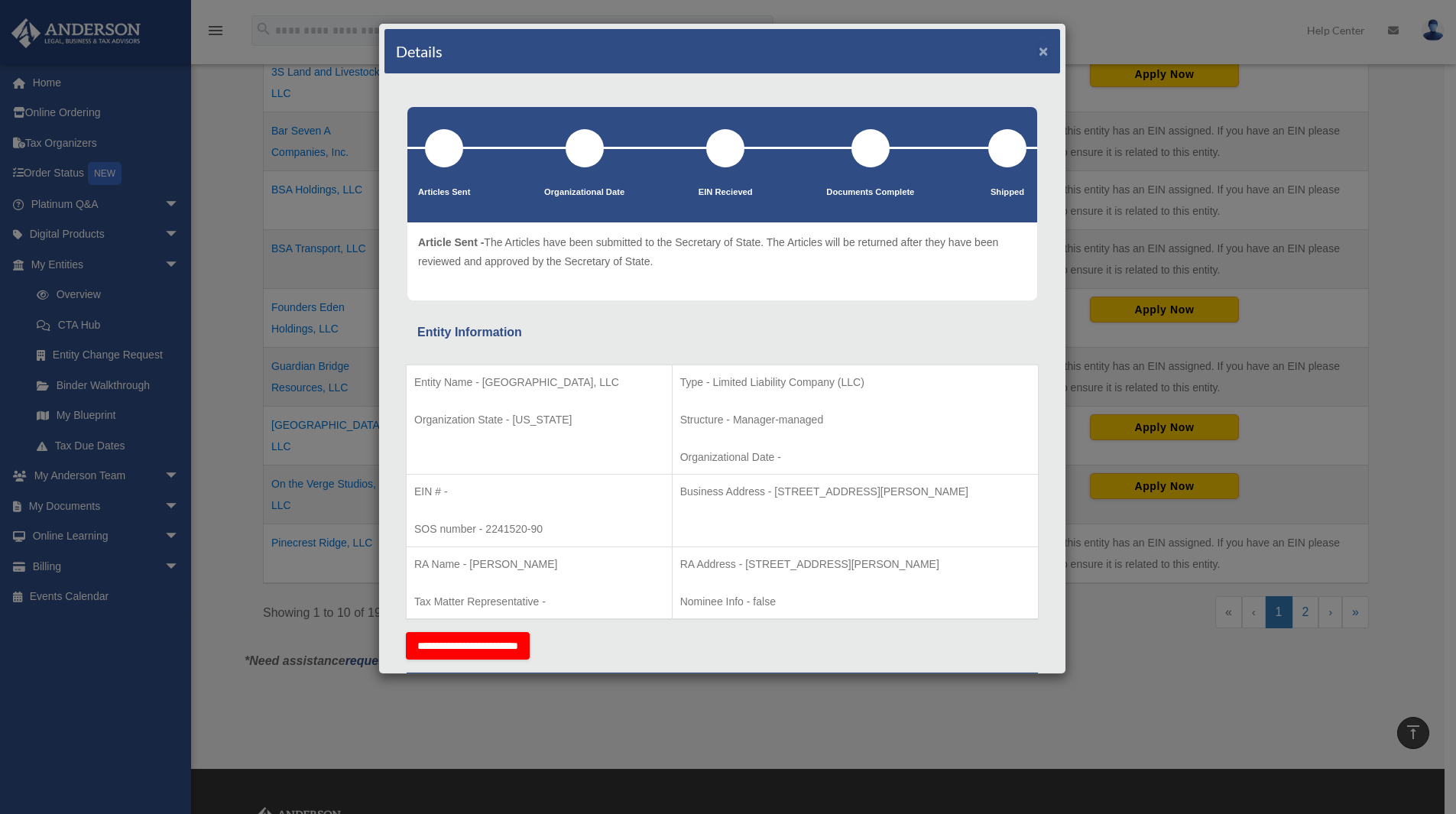
click at [1039, 51] on button "×" at bounding box center [1044, 51] width 10 height 16
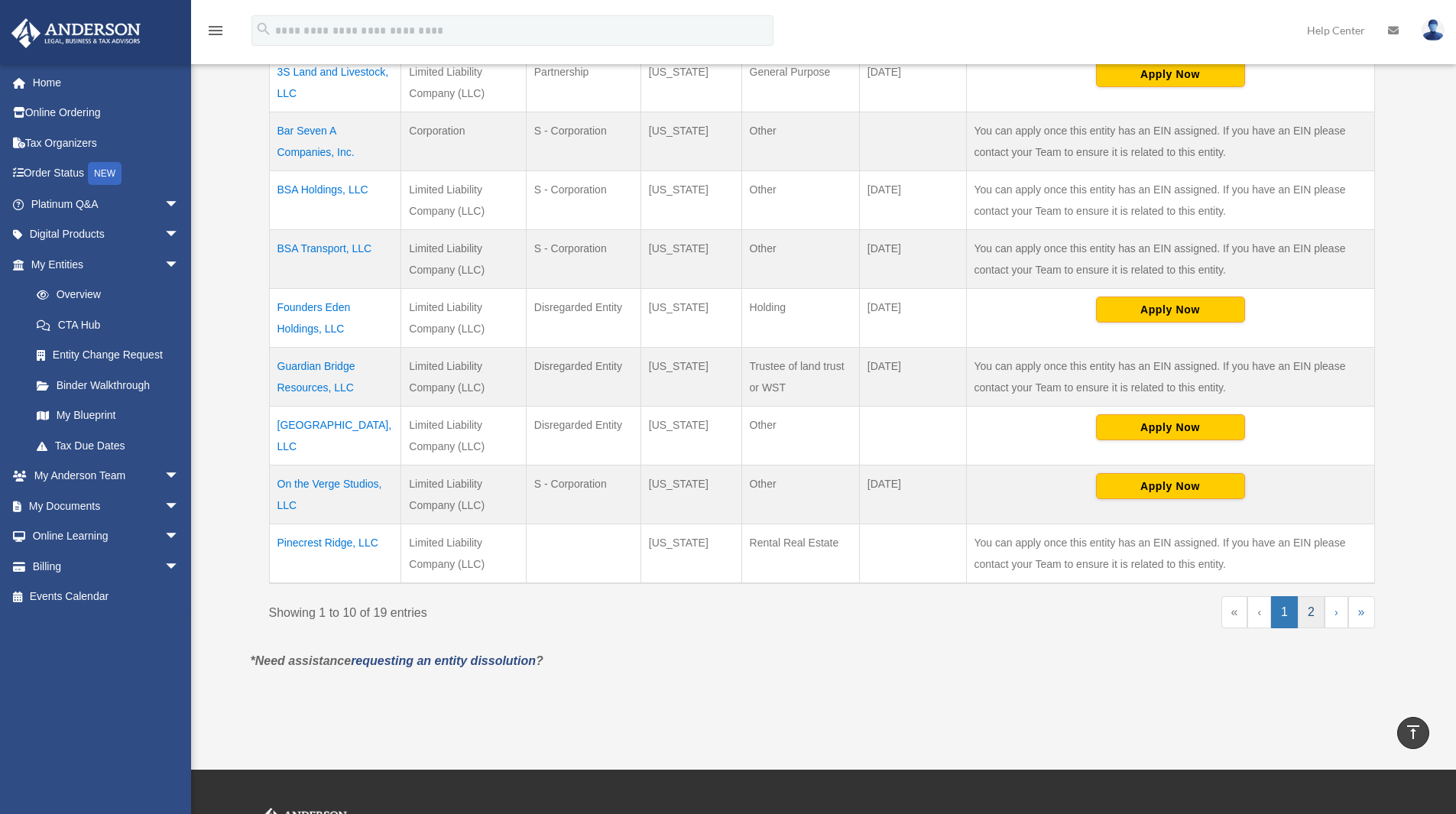
click at [1317, 616] on link "2" at bounding box center [1310, 612] width 27 height 32
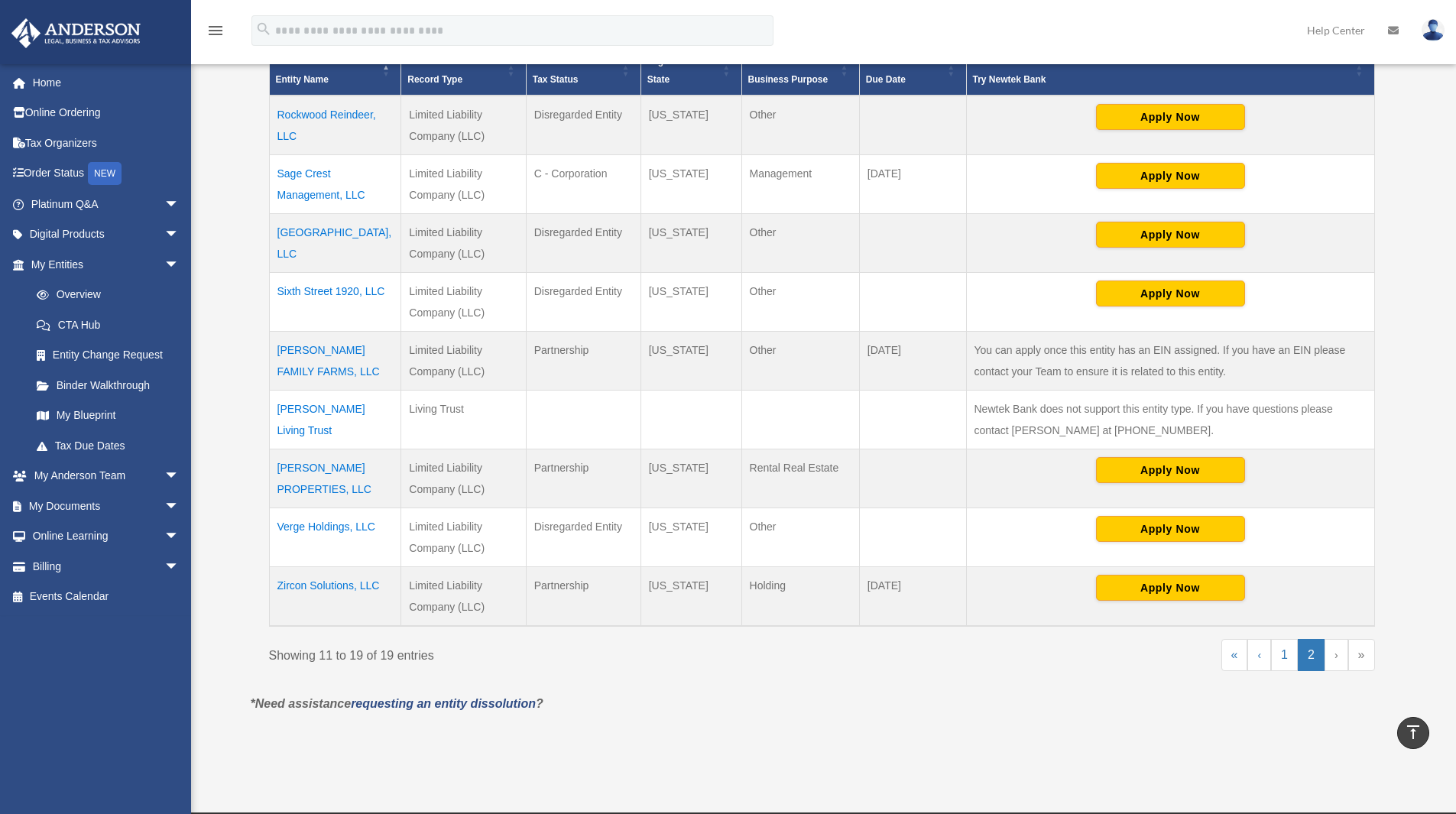
scroll to position [248, 0]
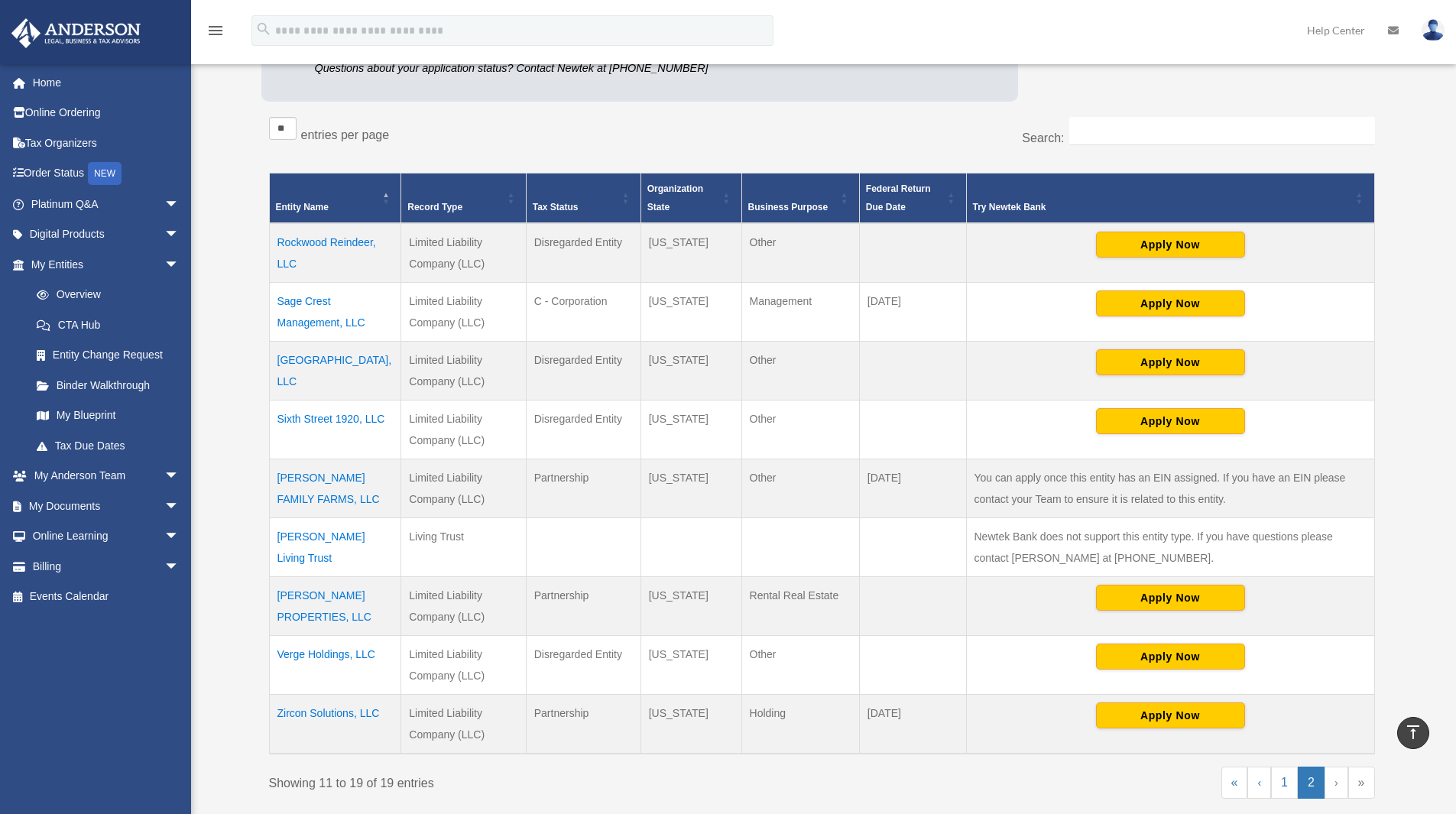
click at [348, 239] on td "Rockwood Reindeer, LLC" at bounding box center [335, 253] width 132 height 60
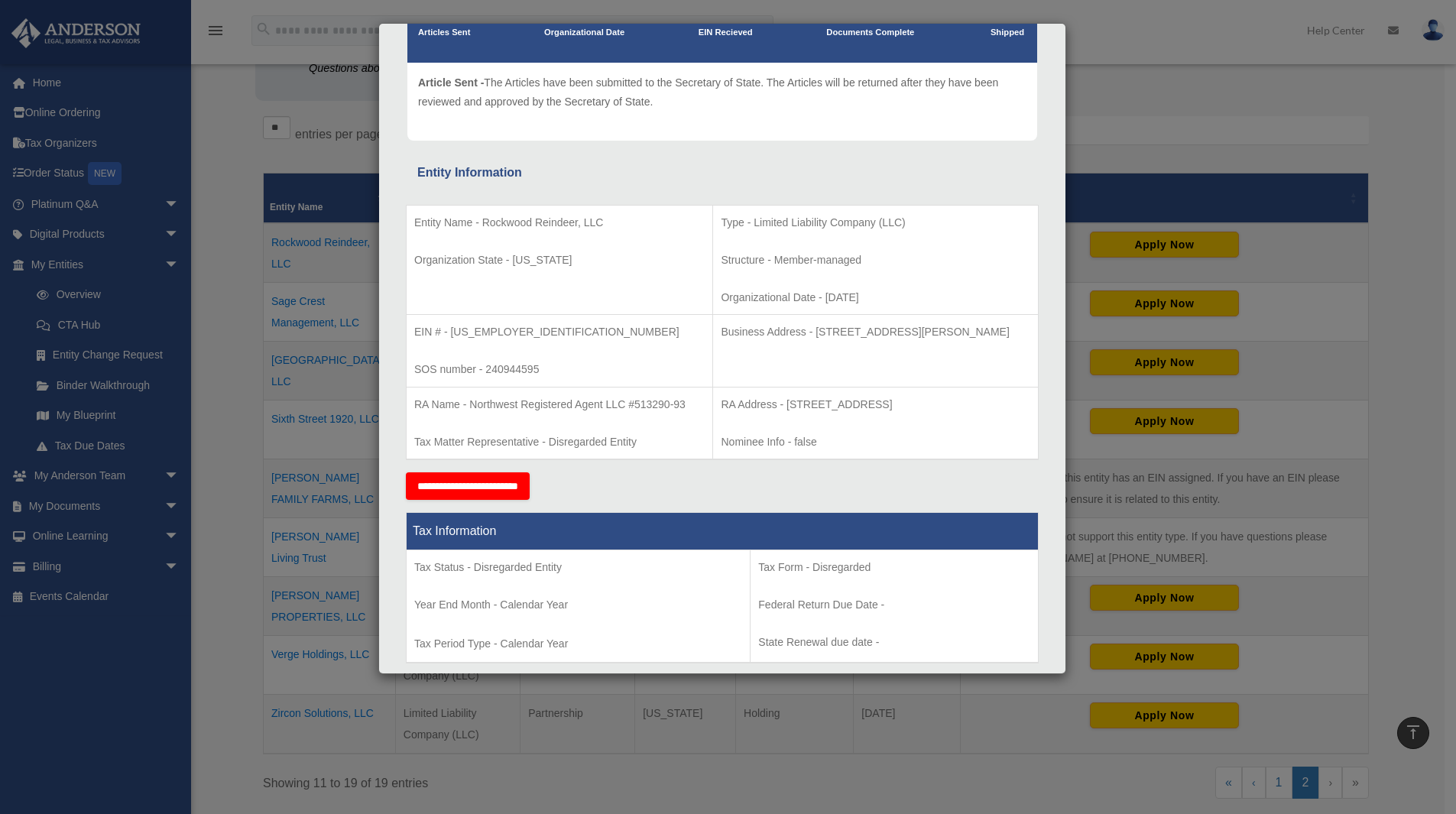
scroll to position [0, 0]
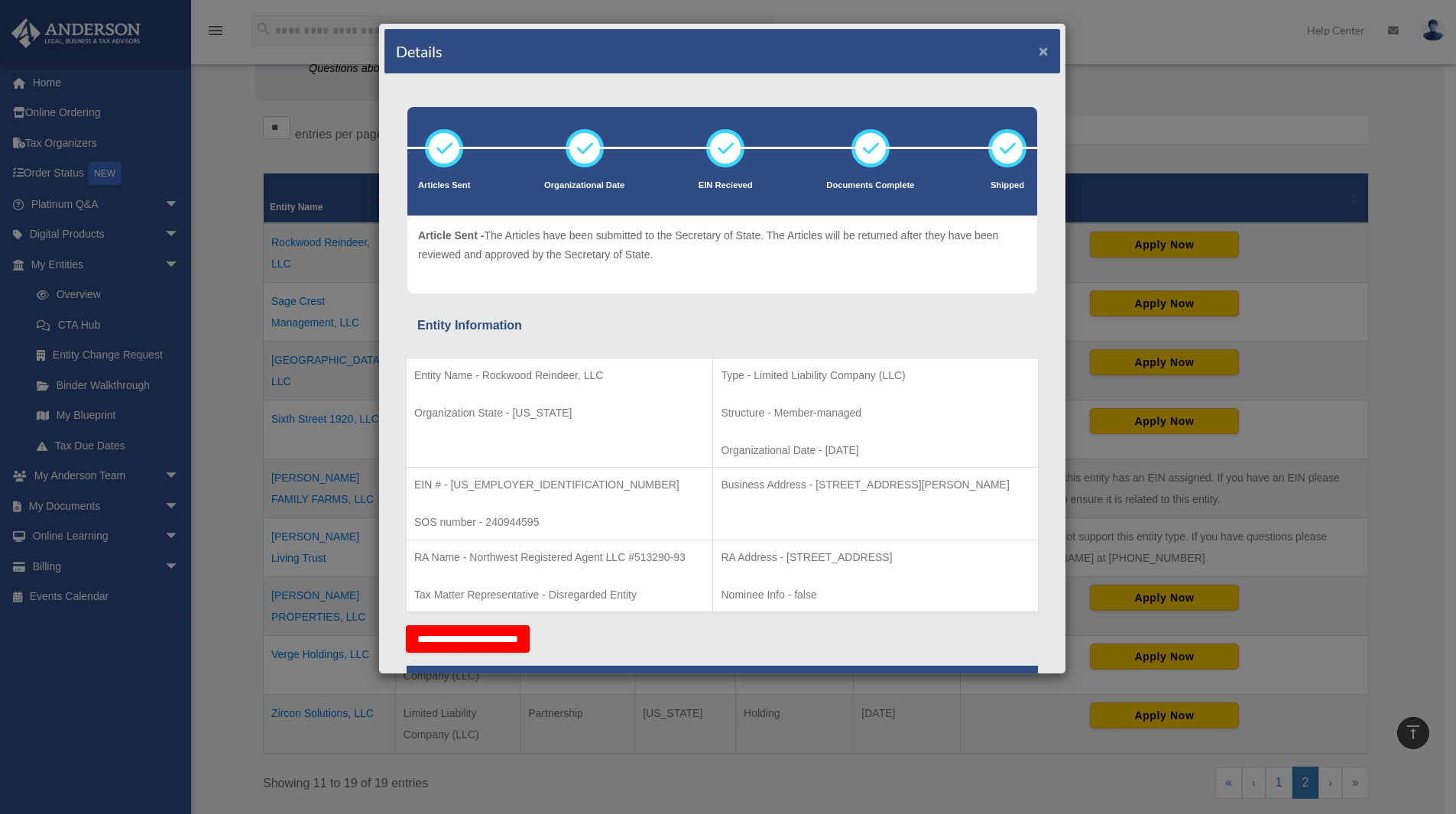
click at [1039, 52] on button "×" at bounding box center [1044, 51] width 10 height 16
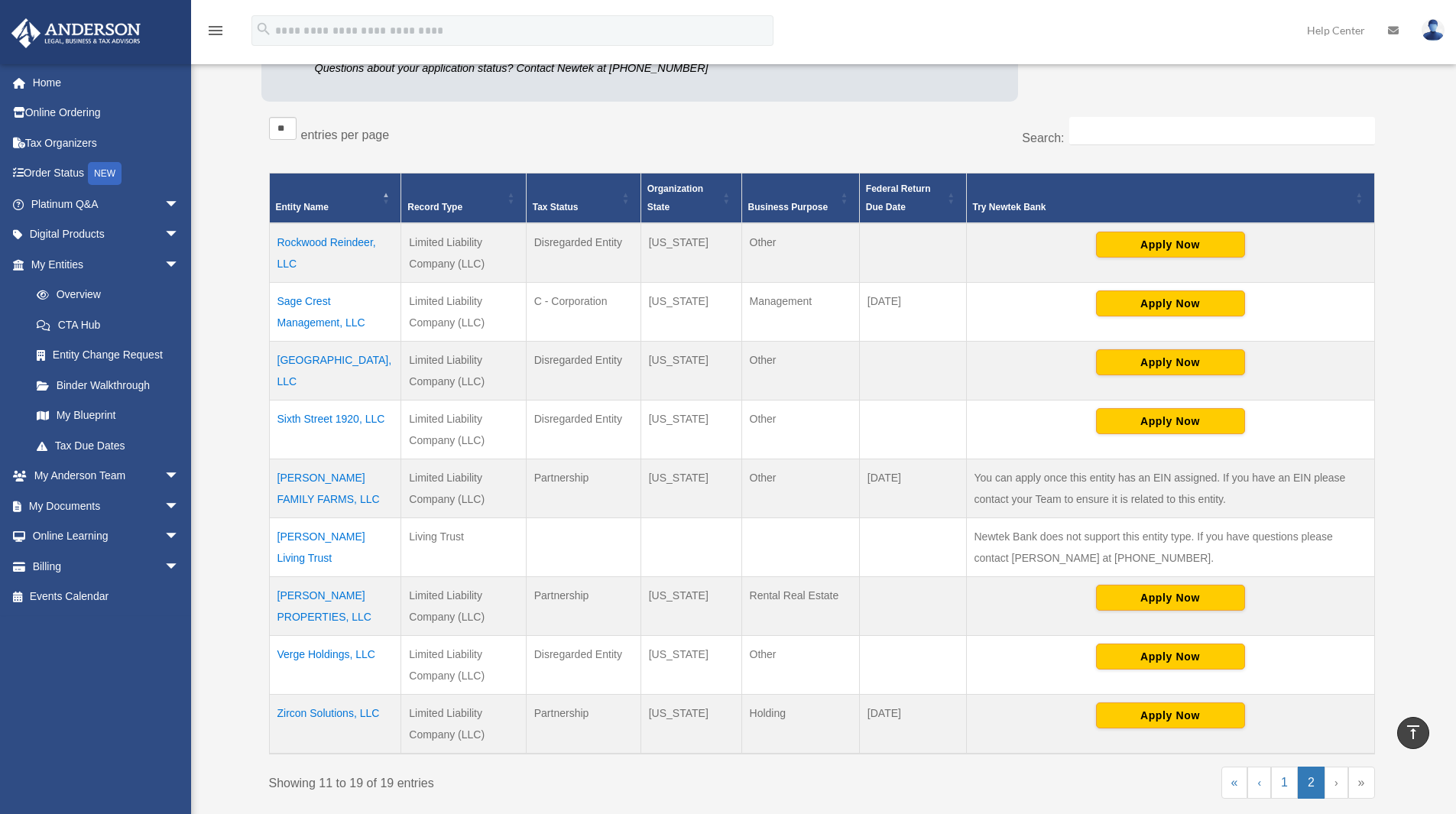
click at [312, 304] on td "Sage Crest Management, LLC" at bounding box center [335, 312] width 132 height 59
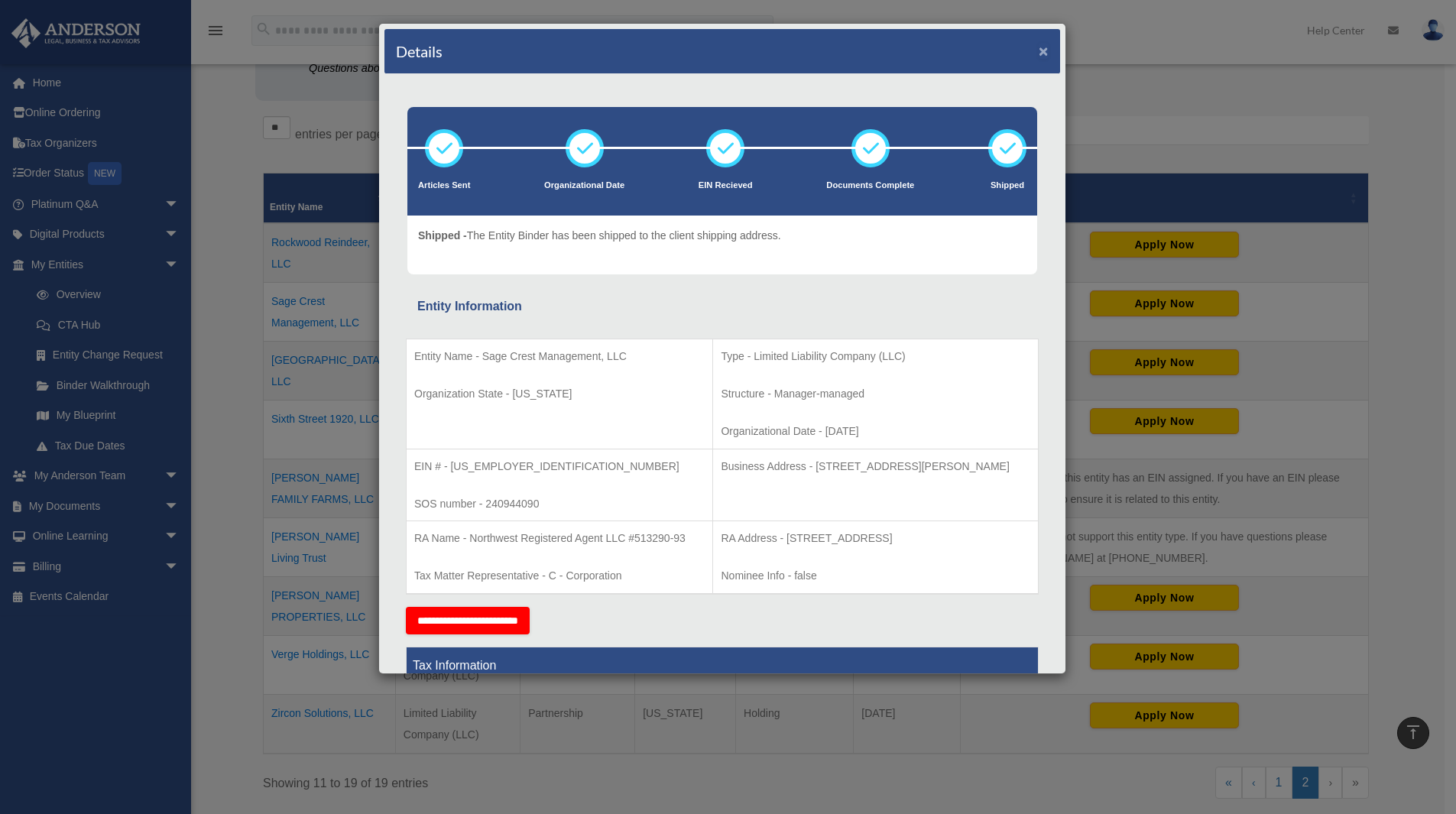
click at [1039, 51] on button "×" at bounding box center [1044, 51] width 10 height 16
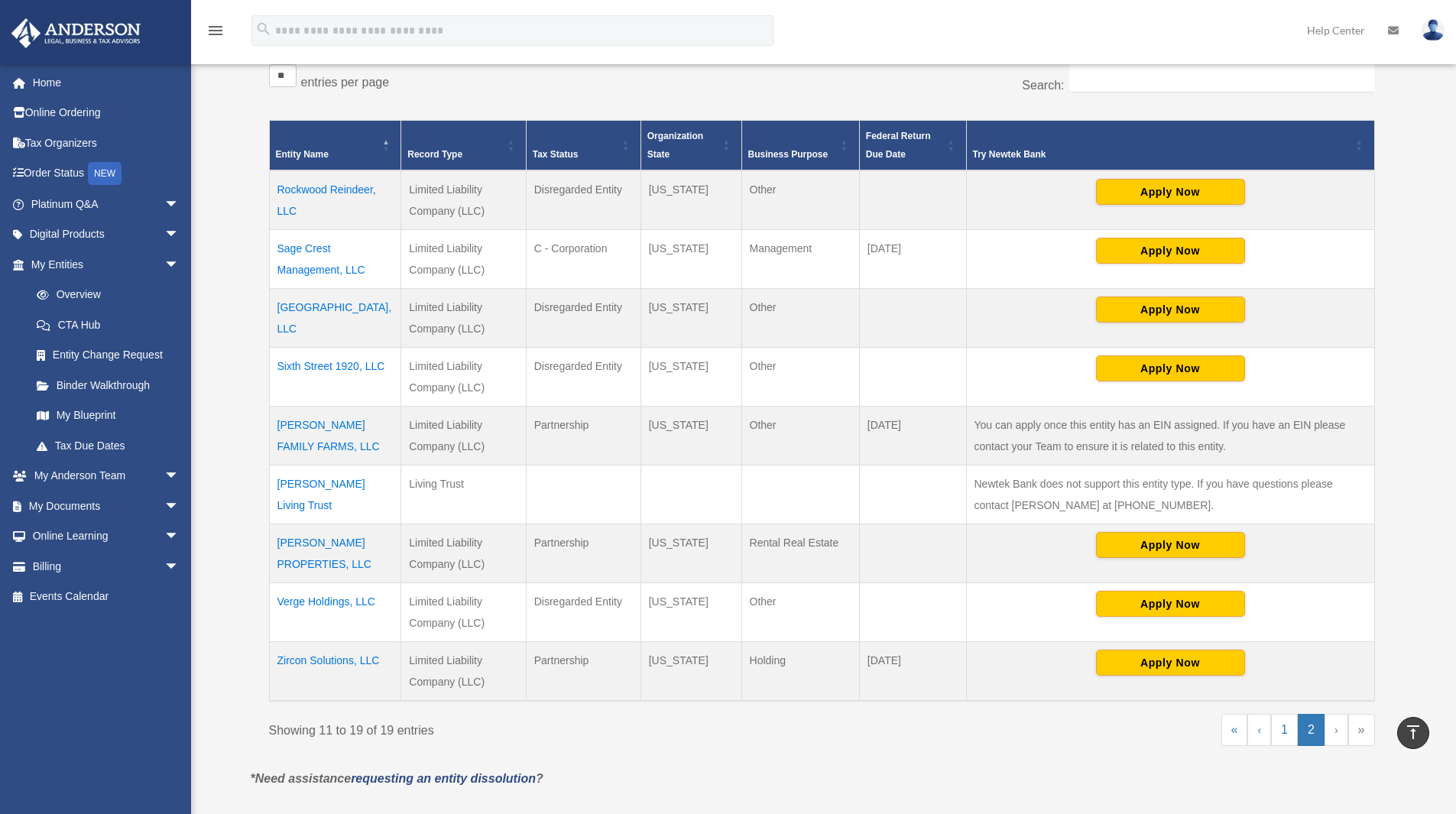
scroll to position [324, 0]
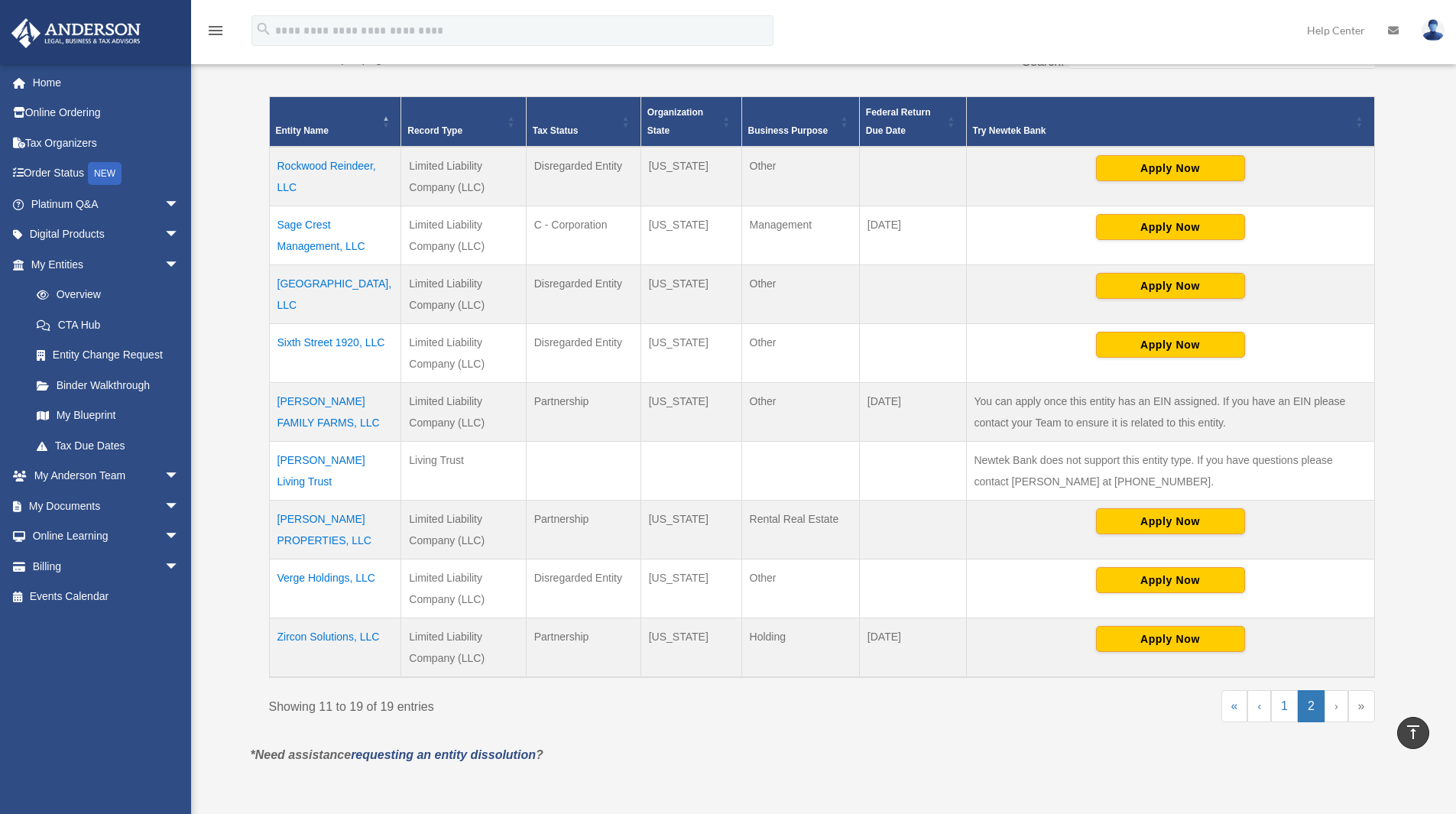
click at [340, 282] on td "Sage Valley Ranch, LLC" at bounding box center [335, 294] width 132 height 59
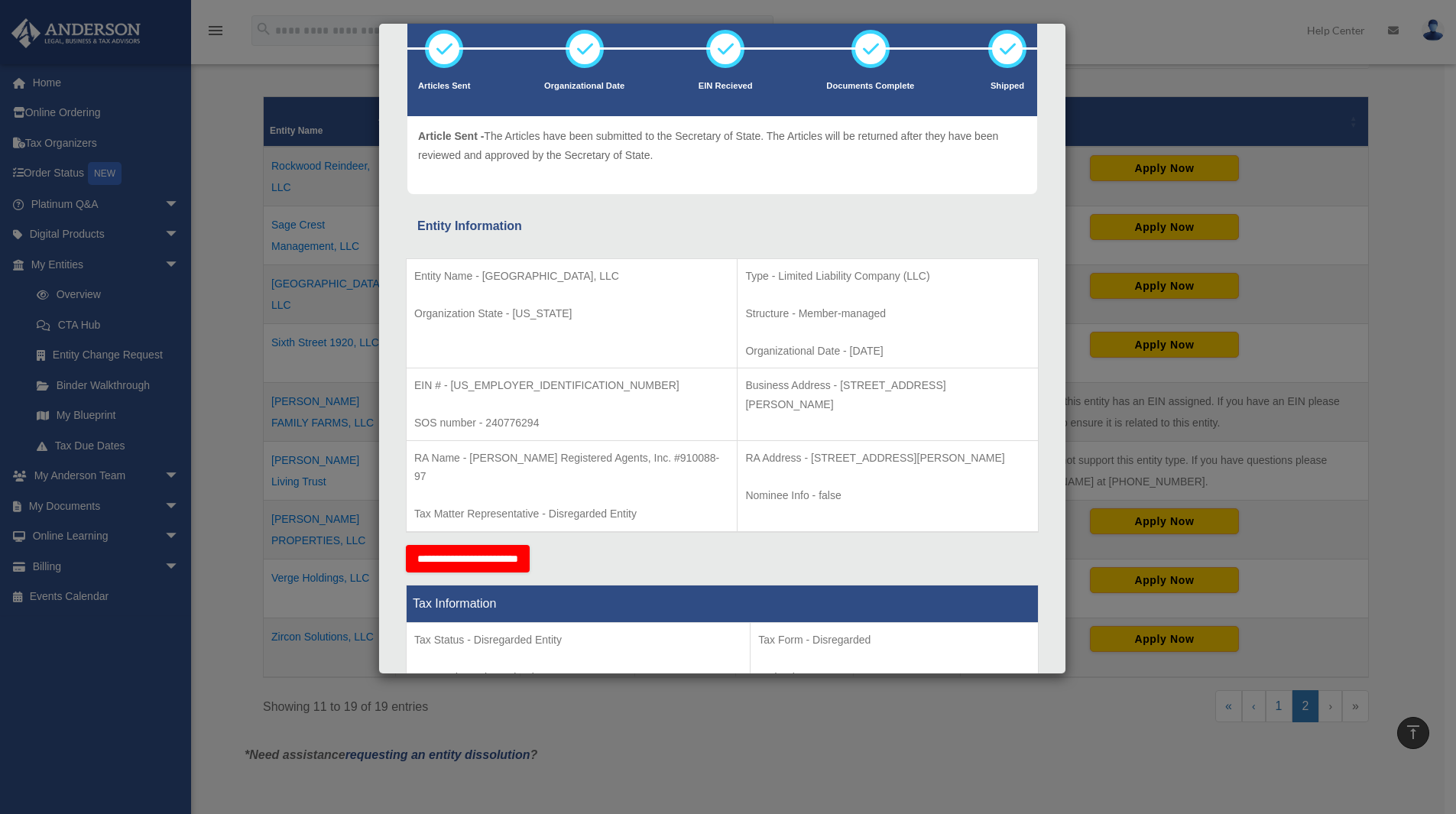
scroll to position [0, 0]
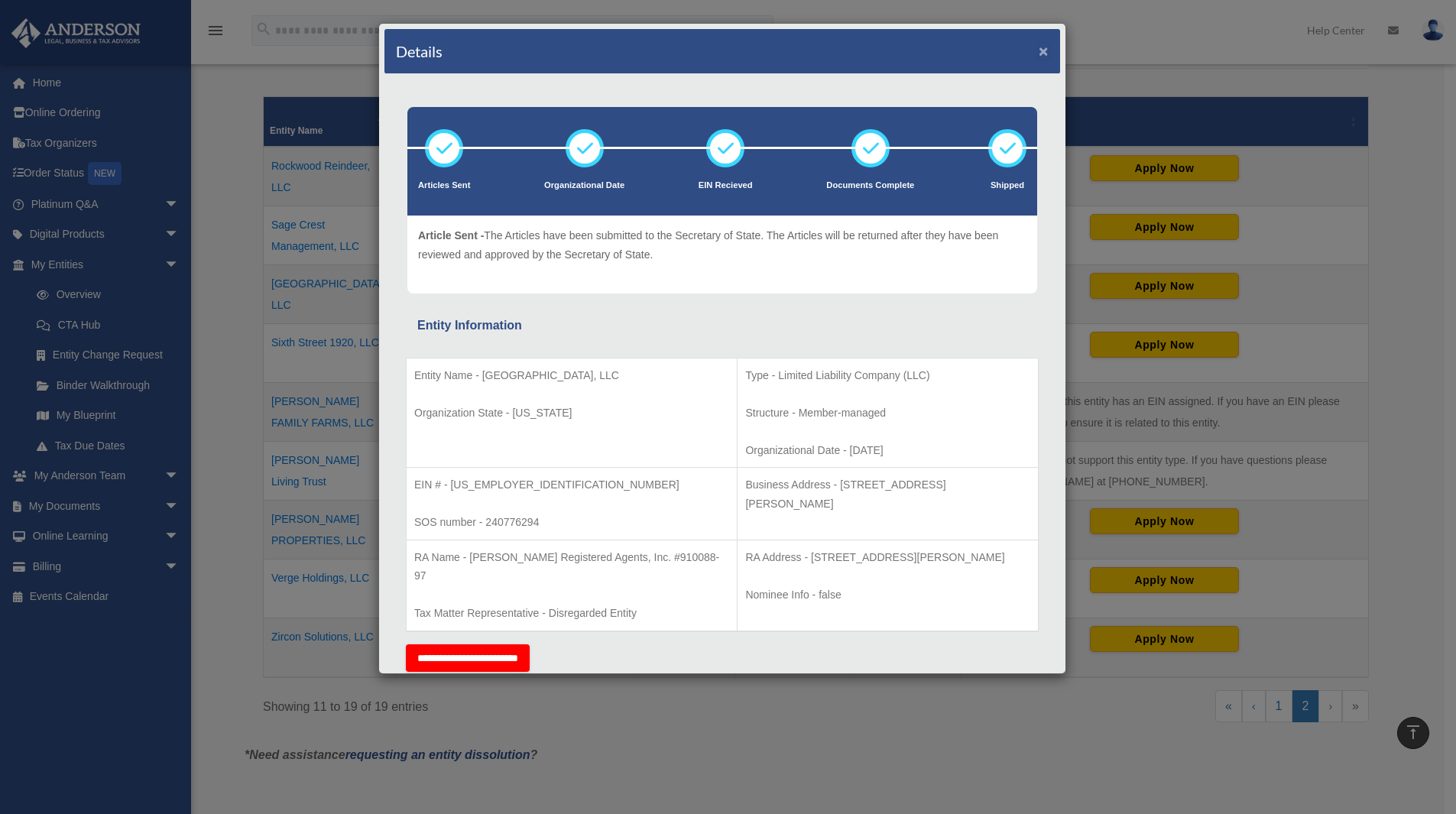
click at [1039, 52] on button "×" at bounding box center [1044, 51] width 10 height 16
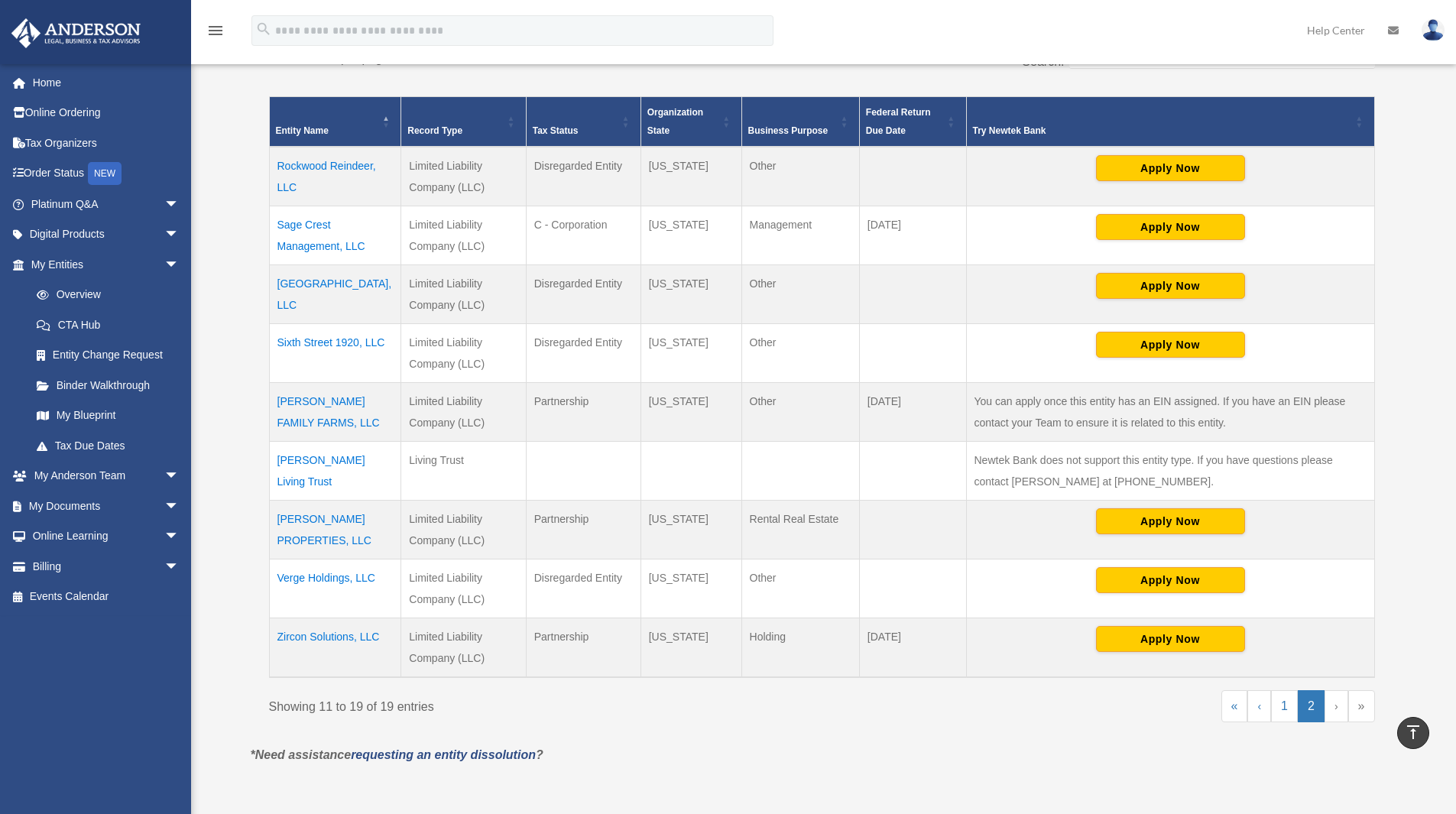
click at [321, 344] on td "Sixth Street 1920, LLC" at bounding box center [335, 353] width 132 height 59
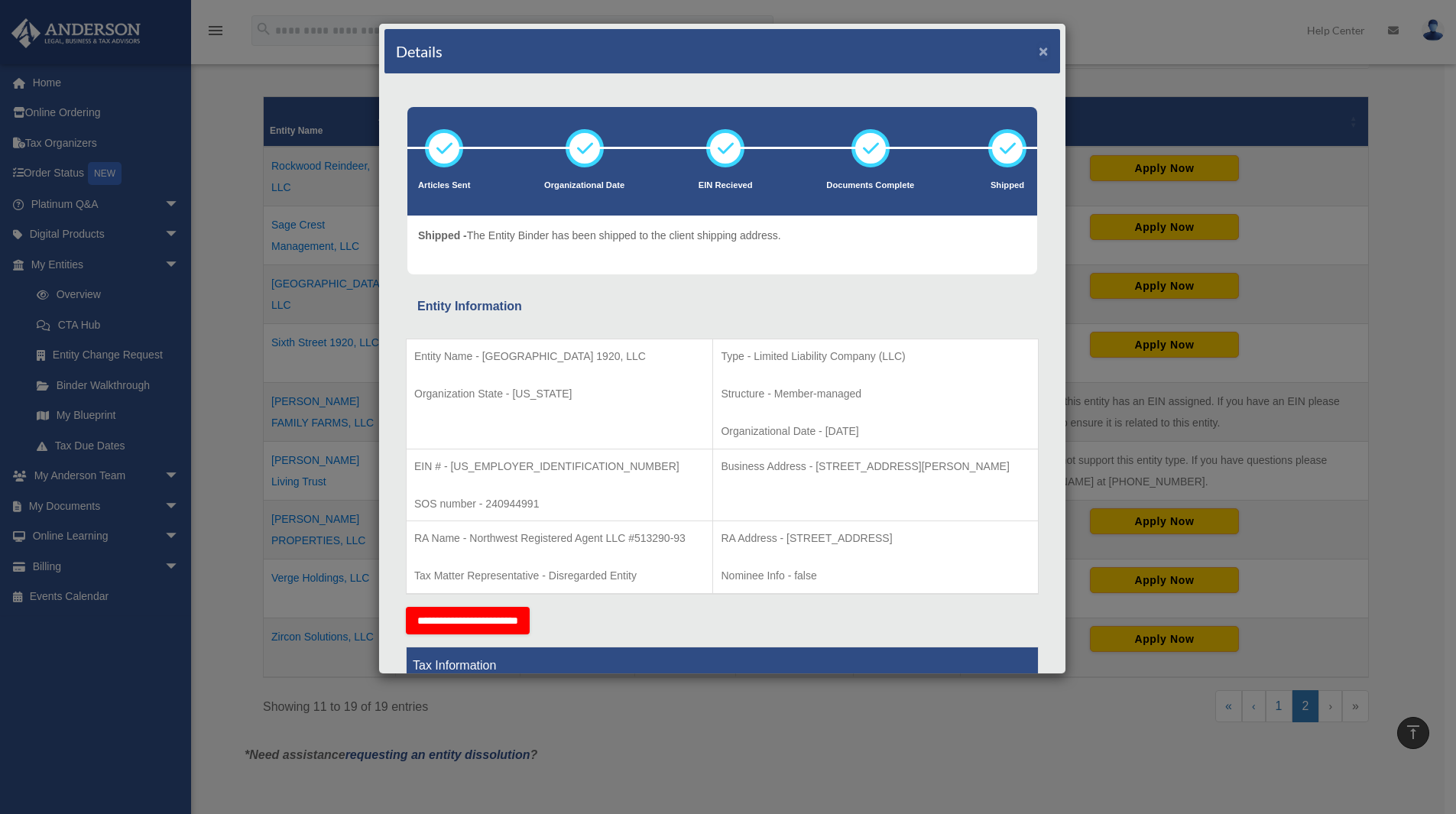
click at [1039, 52] on button "×" at bounding box center [1044, 51] width 10 height 16
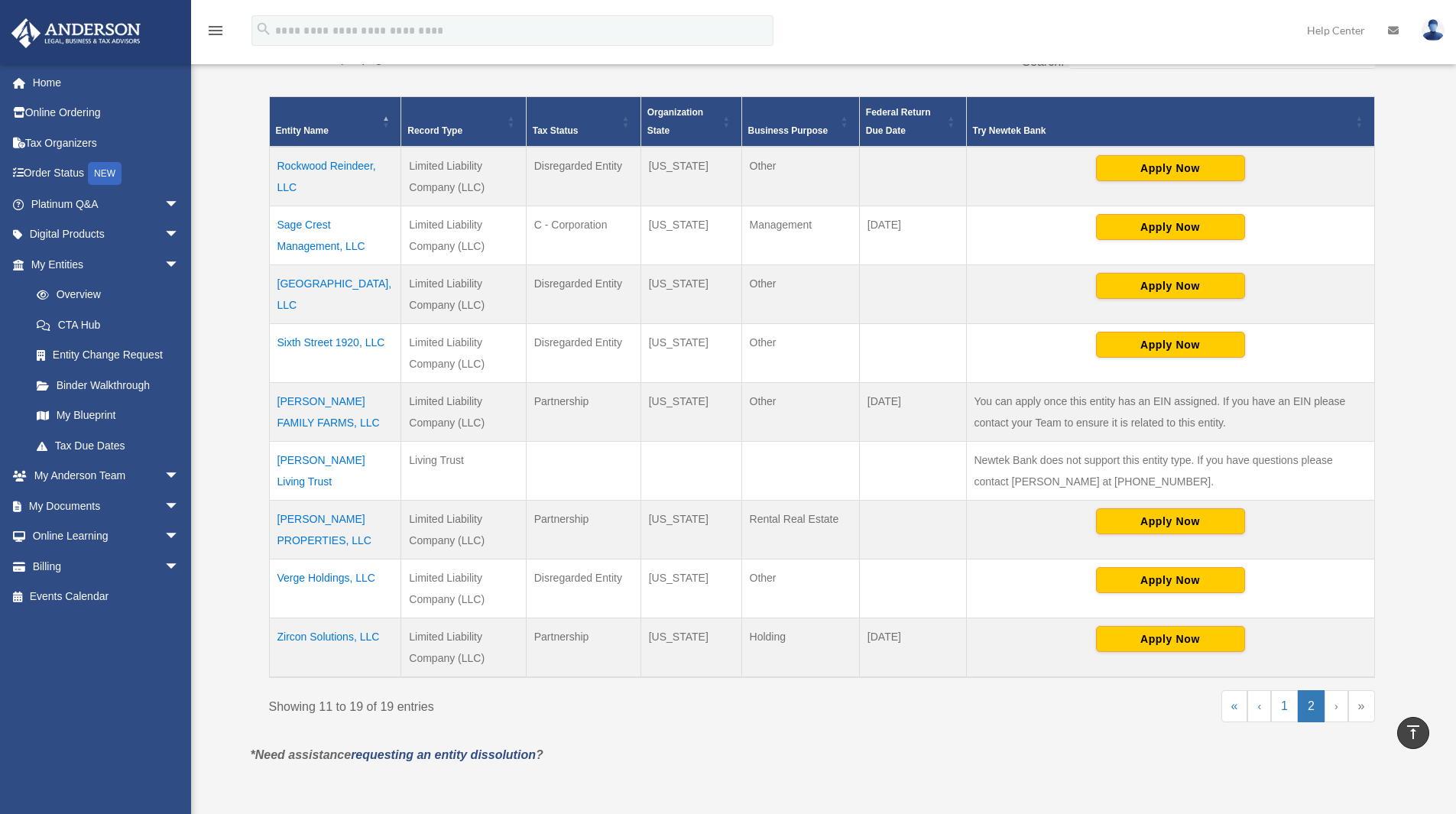
click at [322, 402] on td "SKIDGEL FAMILY FARMS, LLC" at bounding box center [335, 411] width 132 height 59
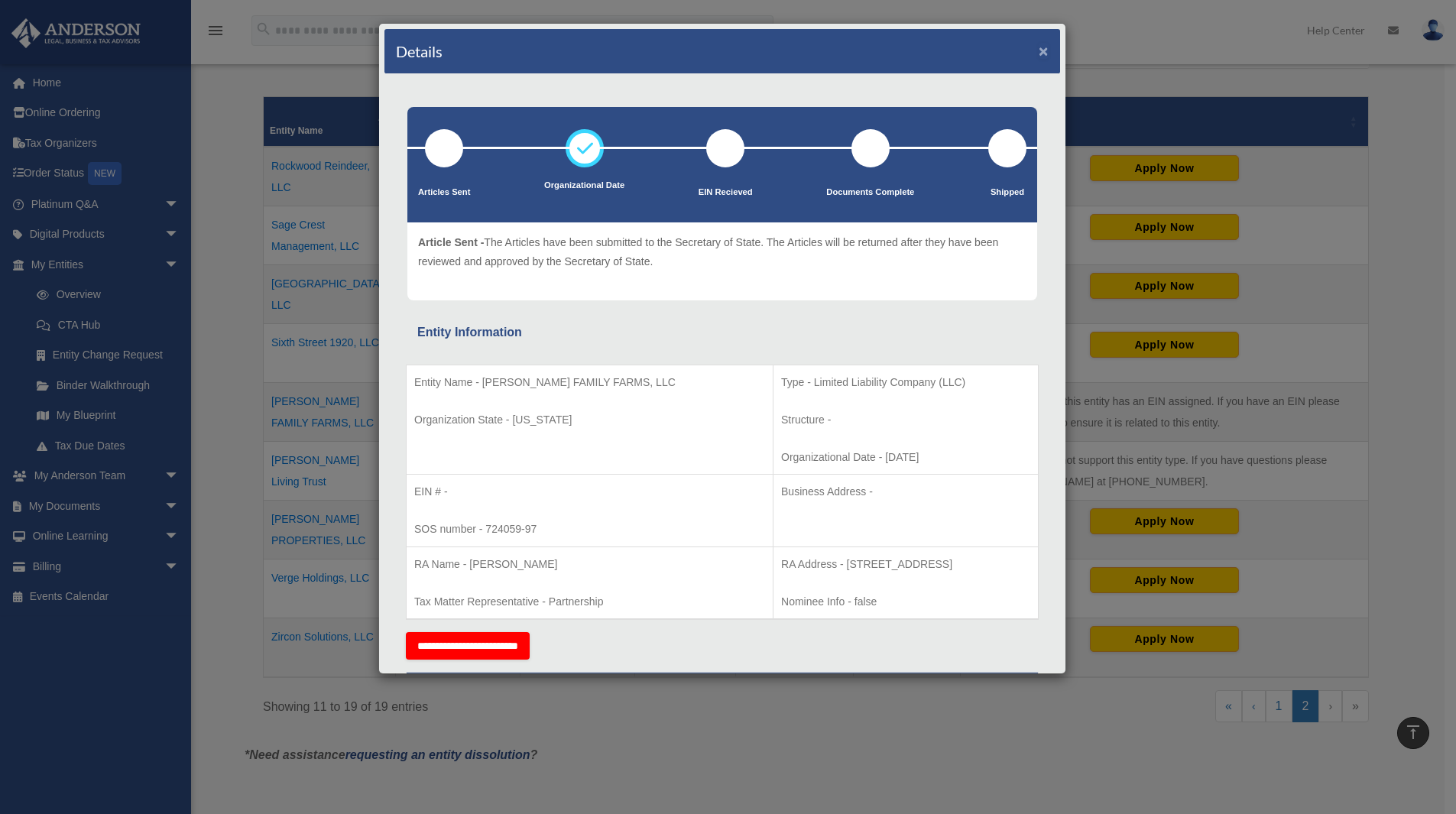
click at [1039, 52] on button "×" at bounding box center [1044, 51] width 10 height 16
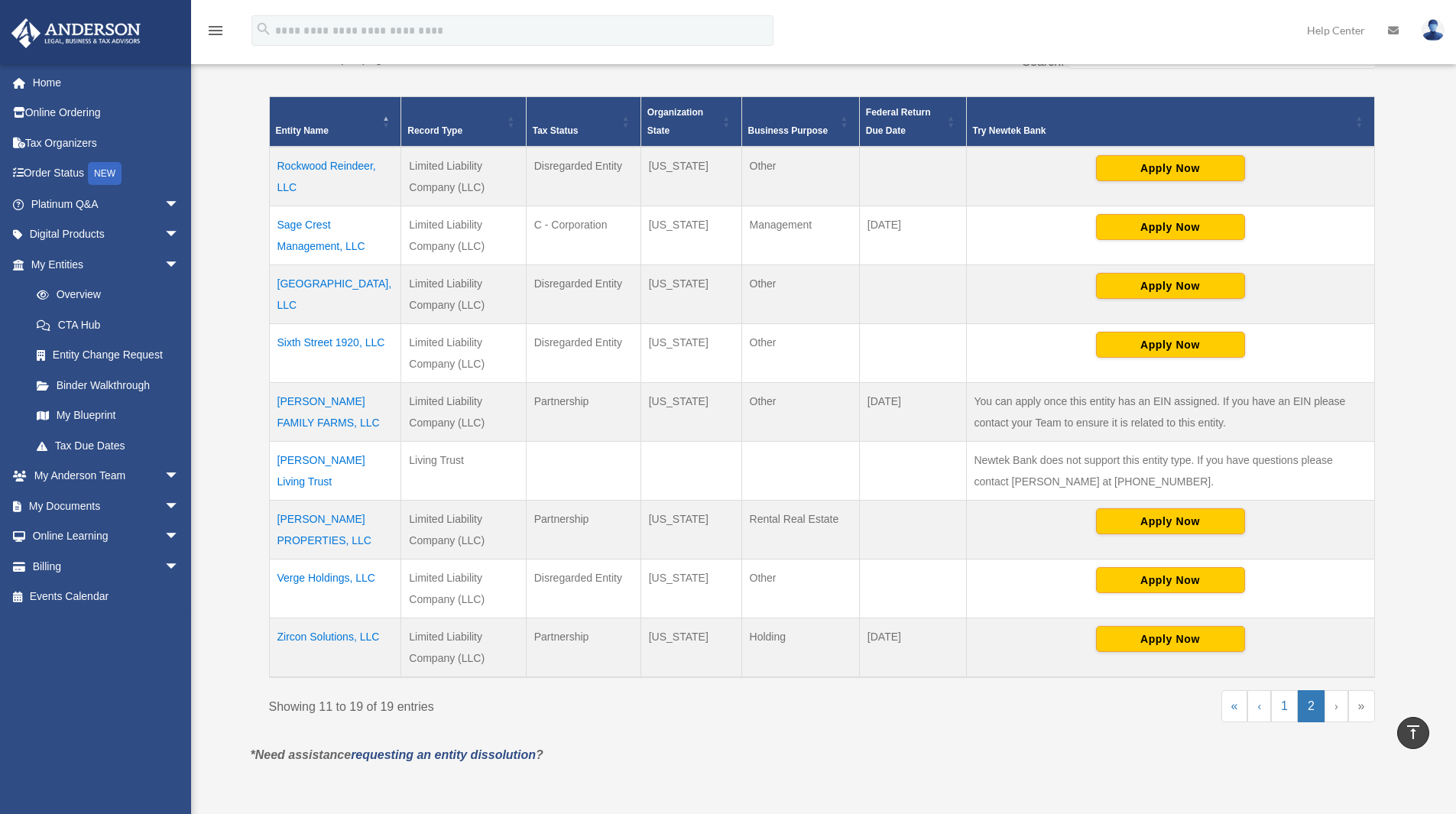
scroll to position [401, 0]
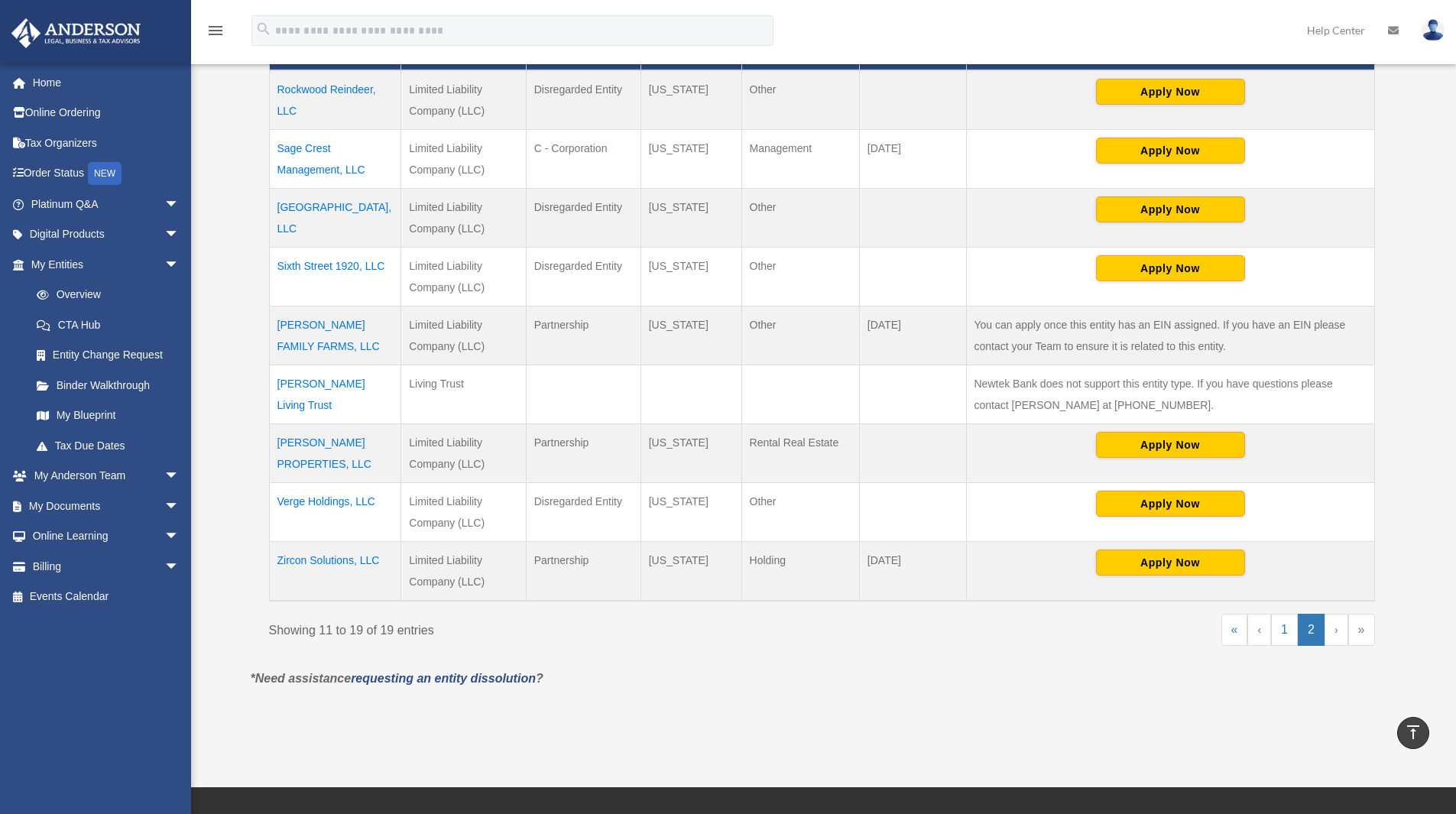
click at [341, 383] on td "Skidgel Living Trust" at bounding box center [335, 395] width 132 height 59
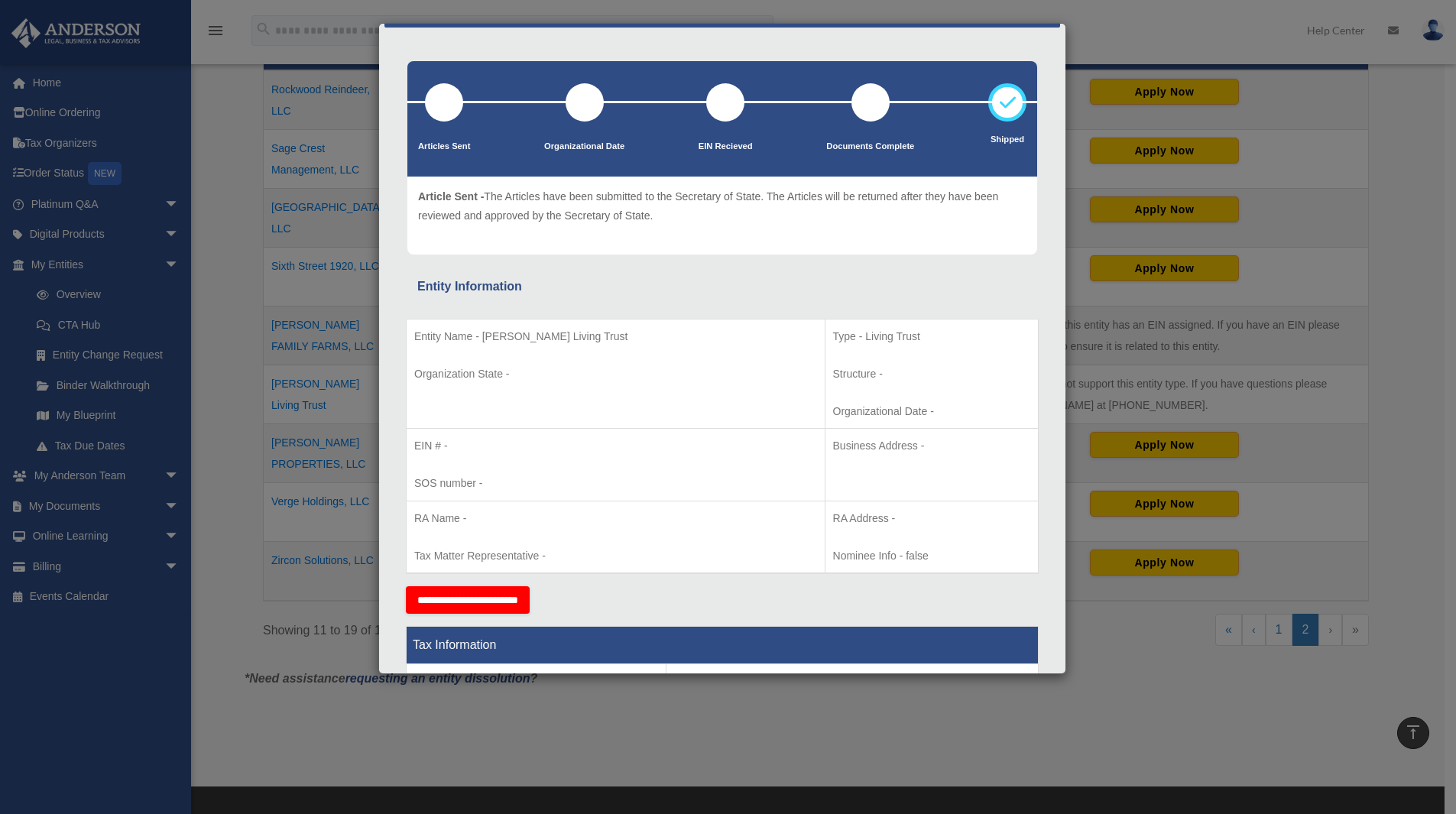
scroll to position [0, 0]
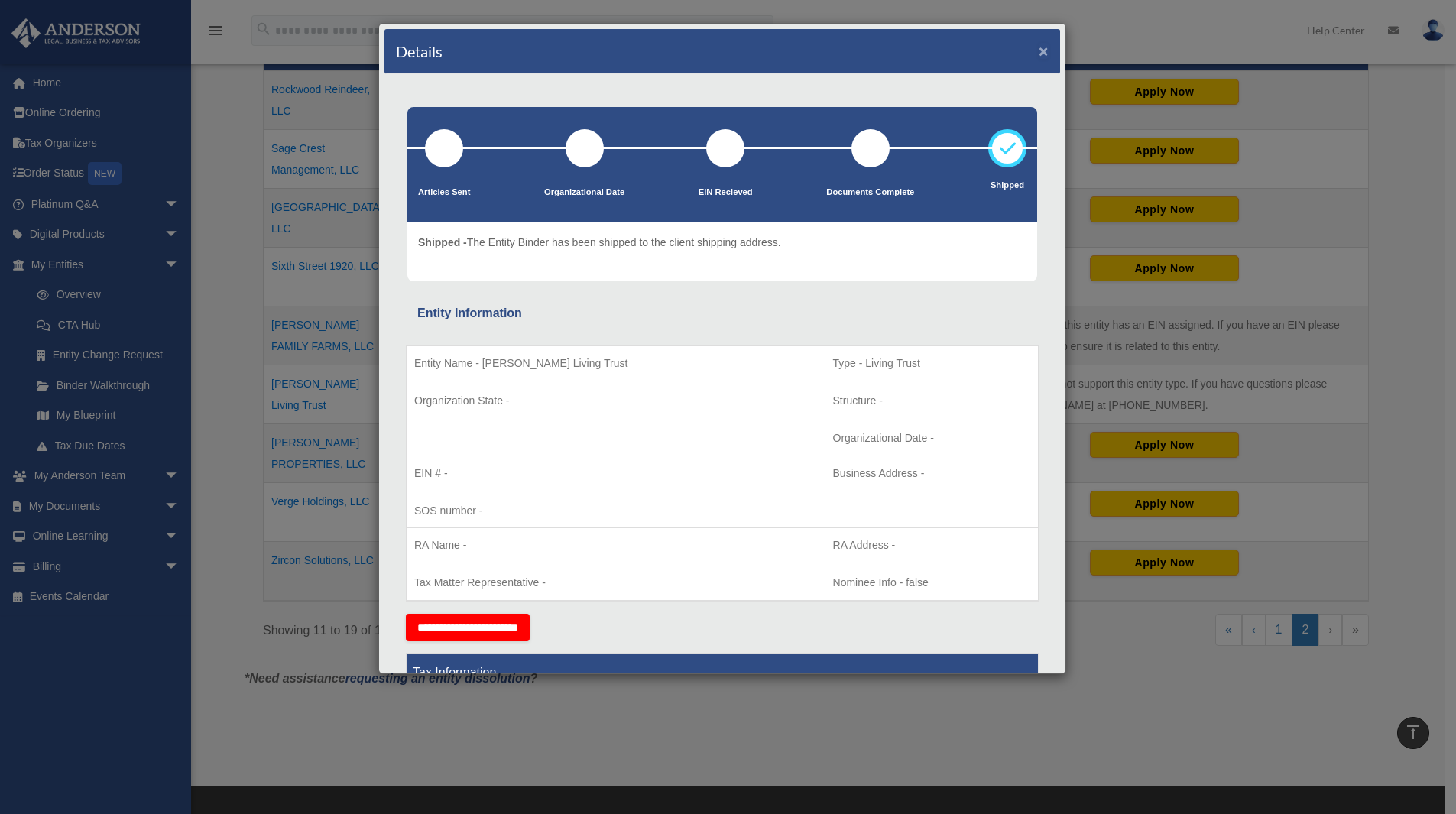
click at [1039, 50] on button "×" at bounding box center [1044, 51] width 10 height 16
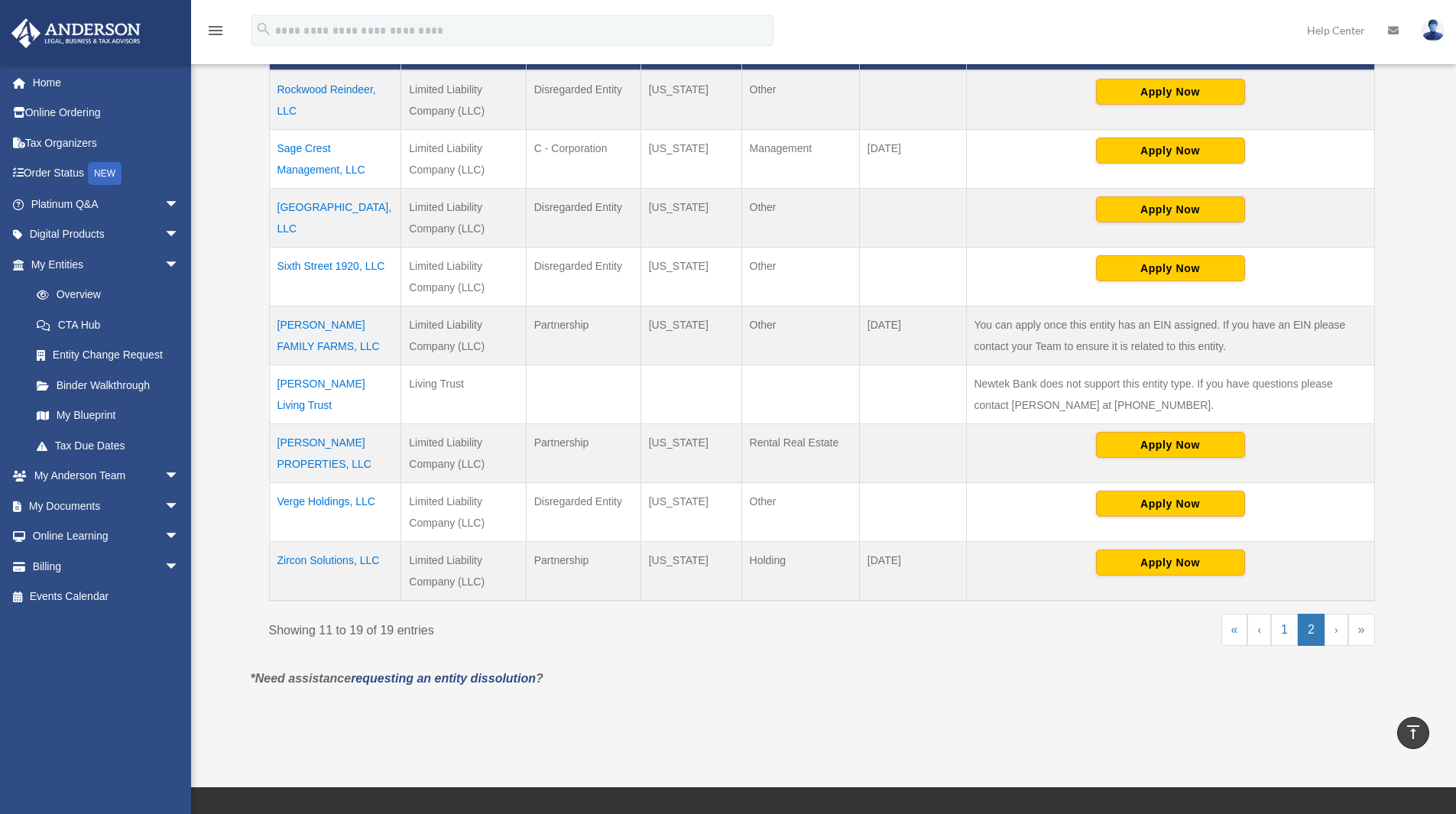
click at [312, 462] on td "SKIDGEL PROPERTIES, LLC" at bounding box center [335, 453] width 132 height 59
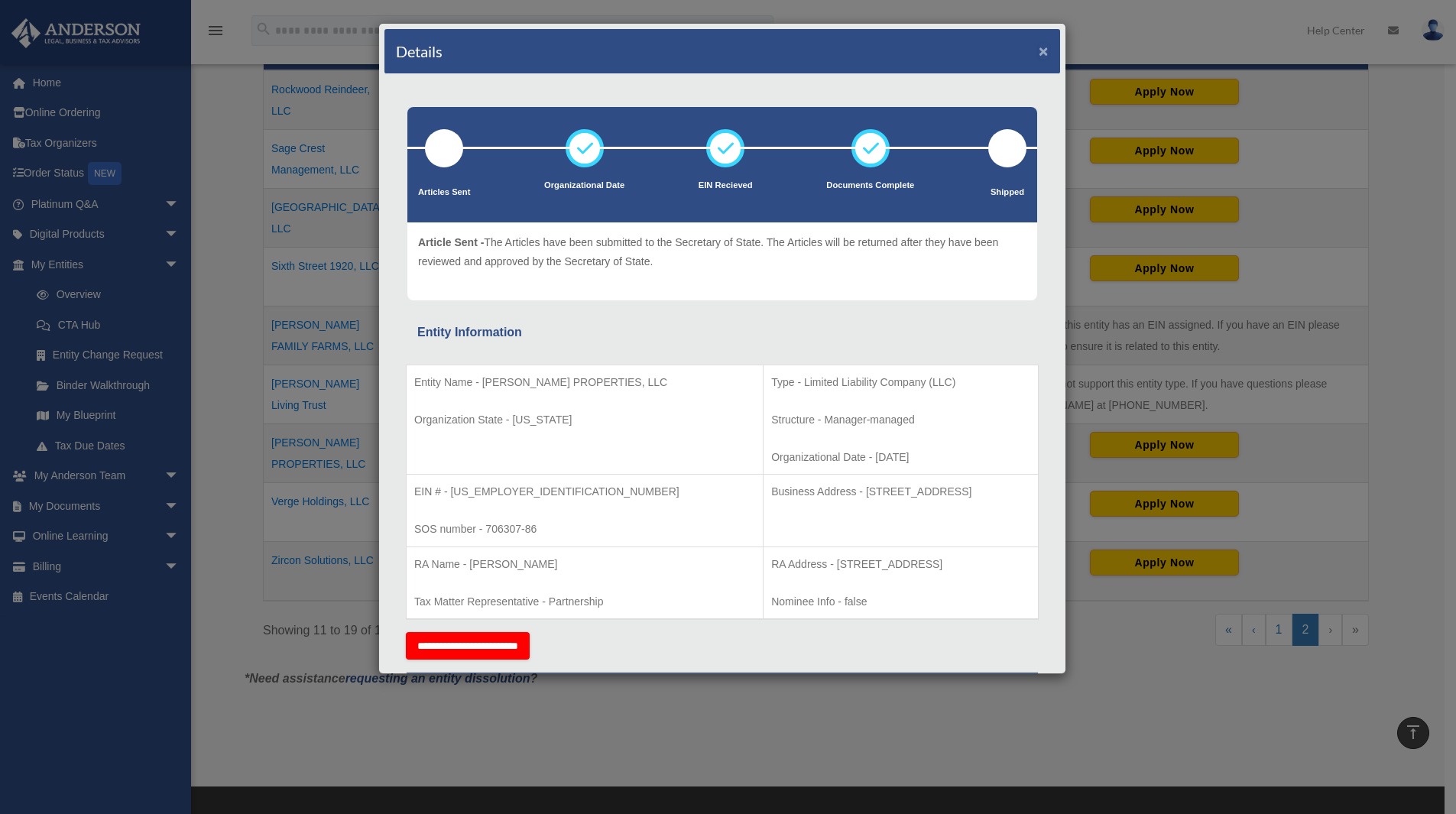
click at [1039, 51] on button "×" at bounding box center [1044, 51] width 10 height 16
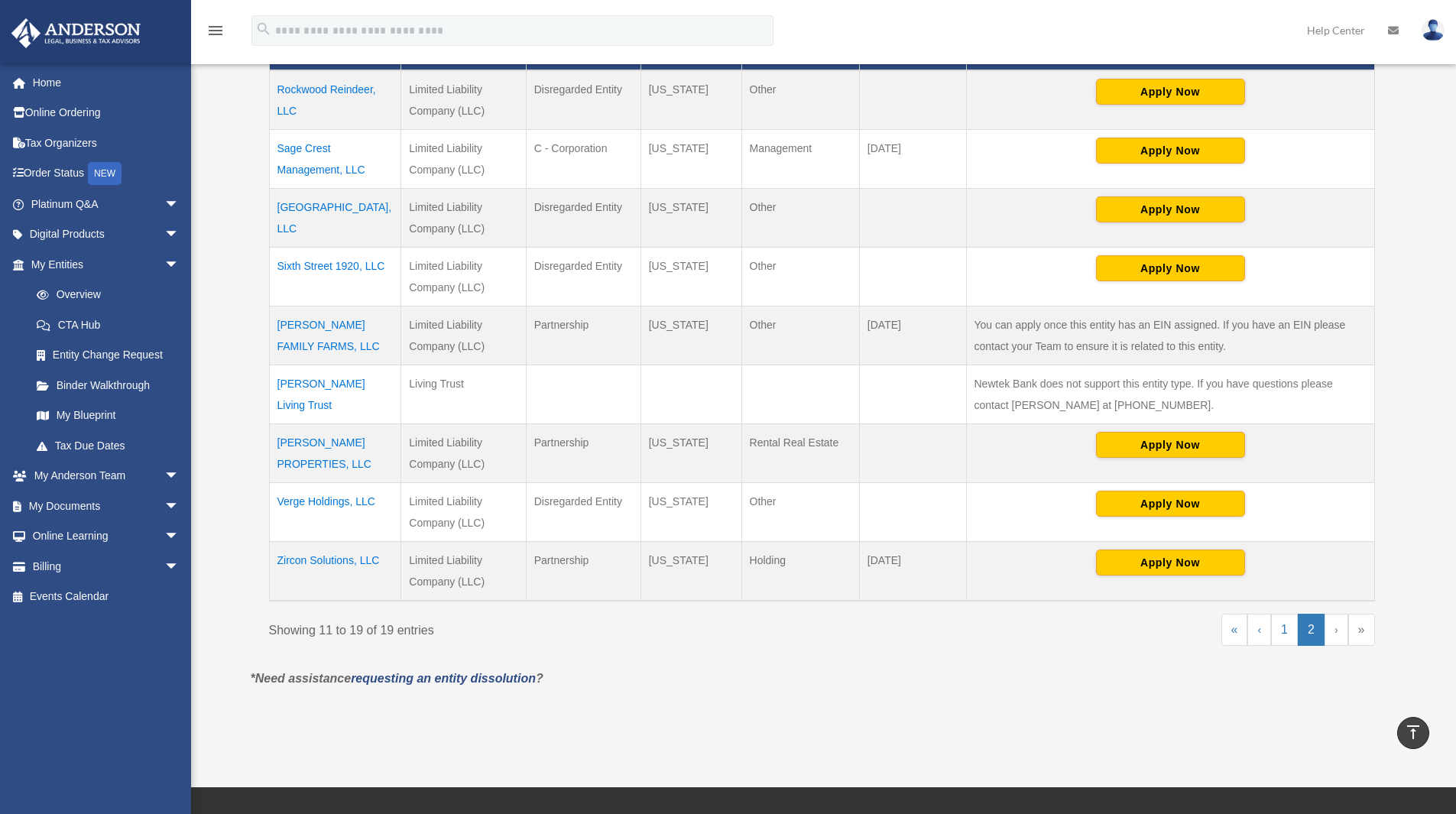
click at [318, 502] on td "Verge Holdings, LLC" at bounding box center [335, 512] width 132 height 59
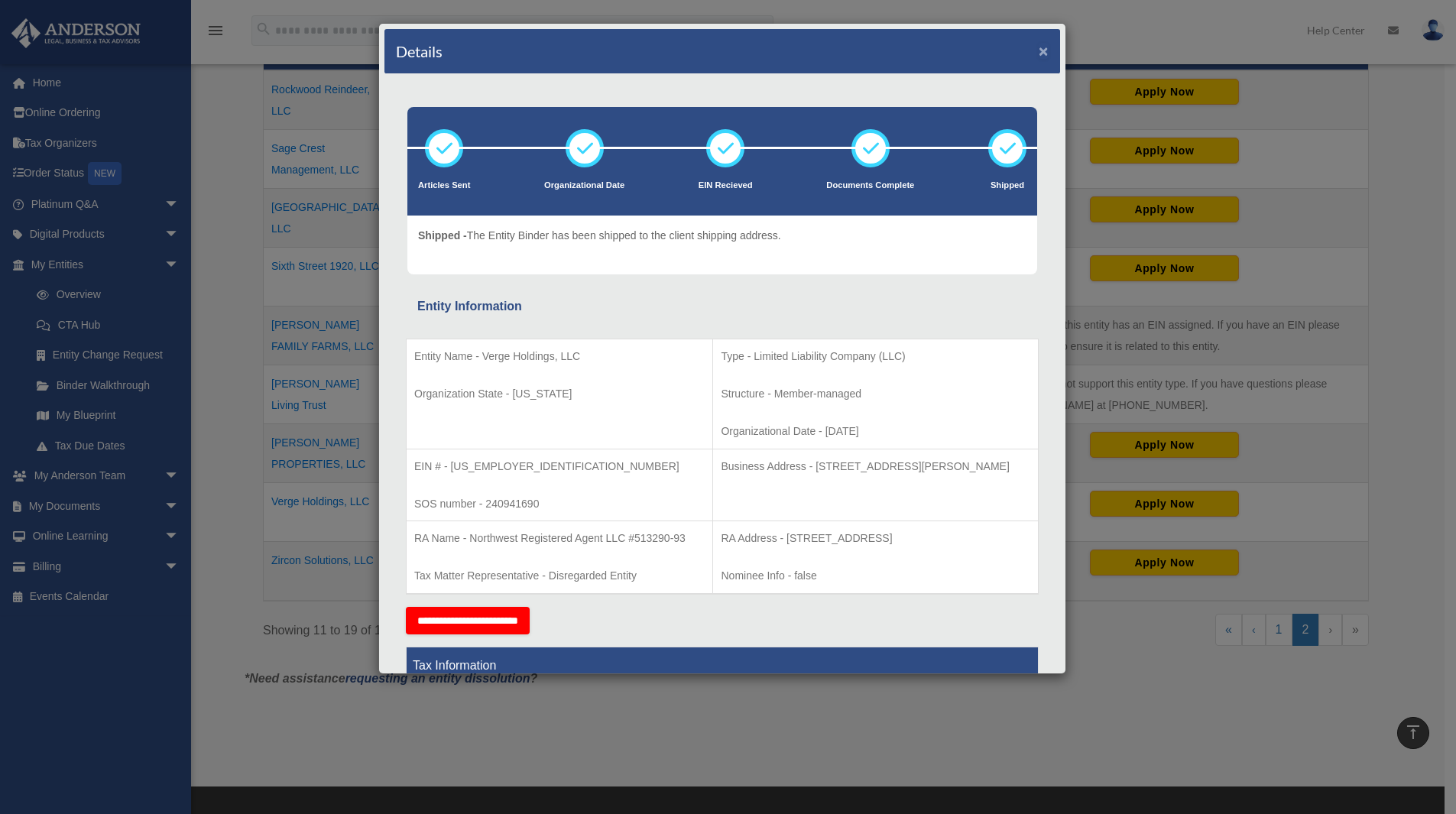
click at [1039, 51] on button "×" at bounding box center [1044, 51] width 10 height 16
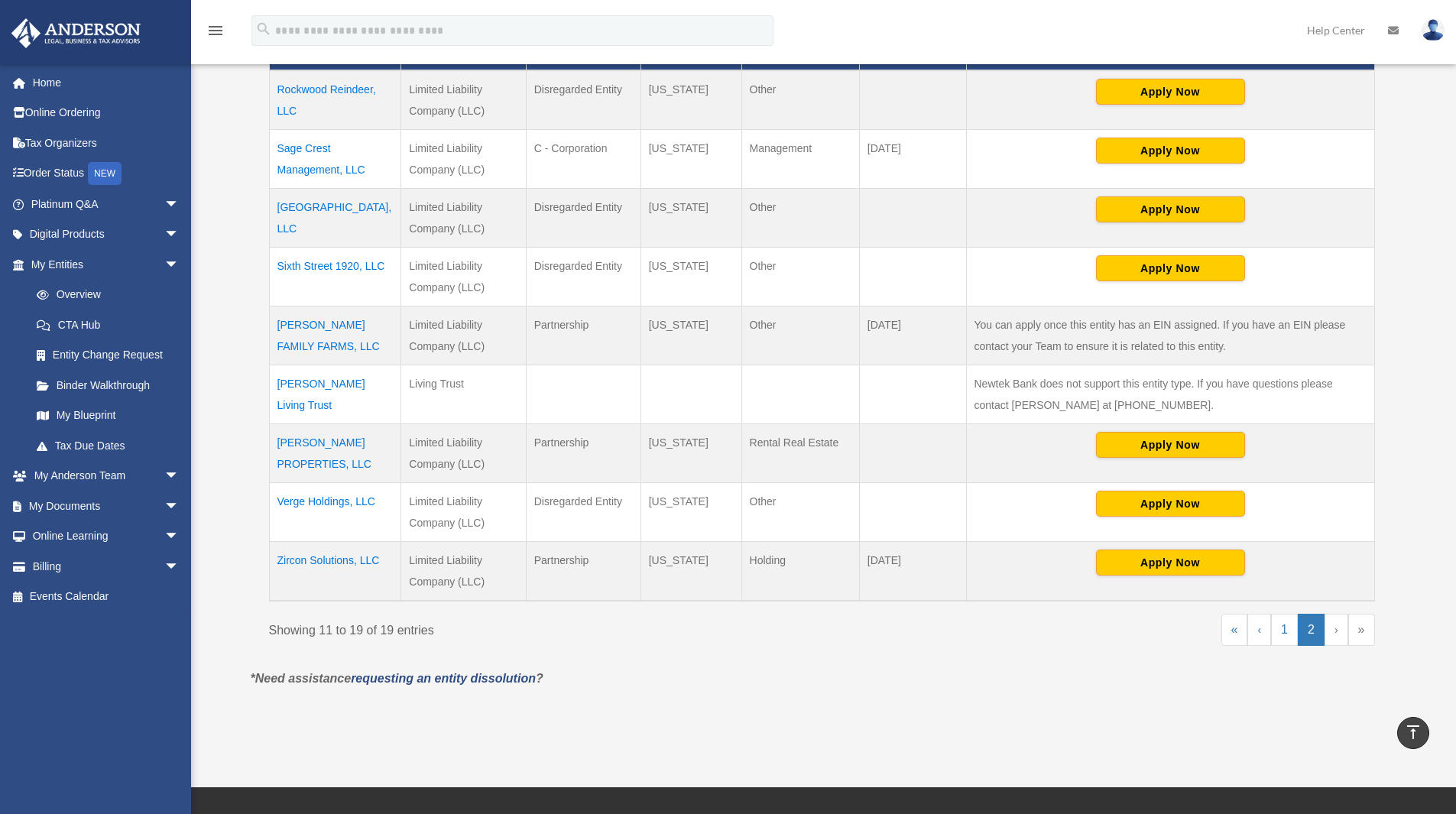
click at [336, 556] on td "Zircon Solutions, LLC" at bounding box center [335, 572] width 132 height 60
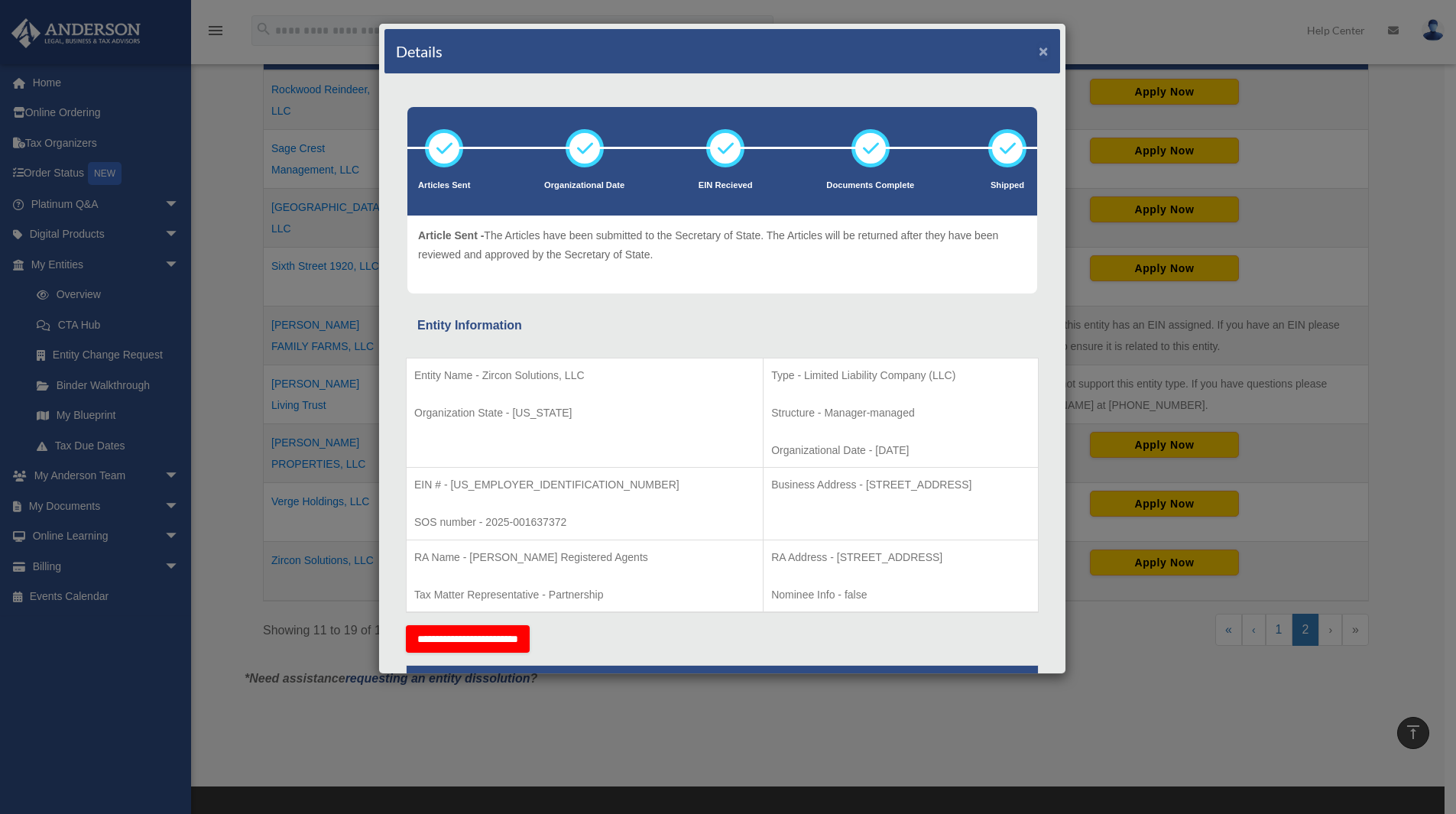
click at [1039, 48] on button "×" at bounding box center [1044, 51] width 10 height 16
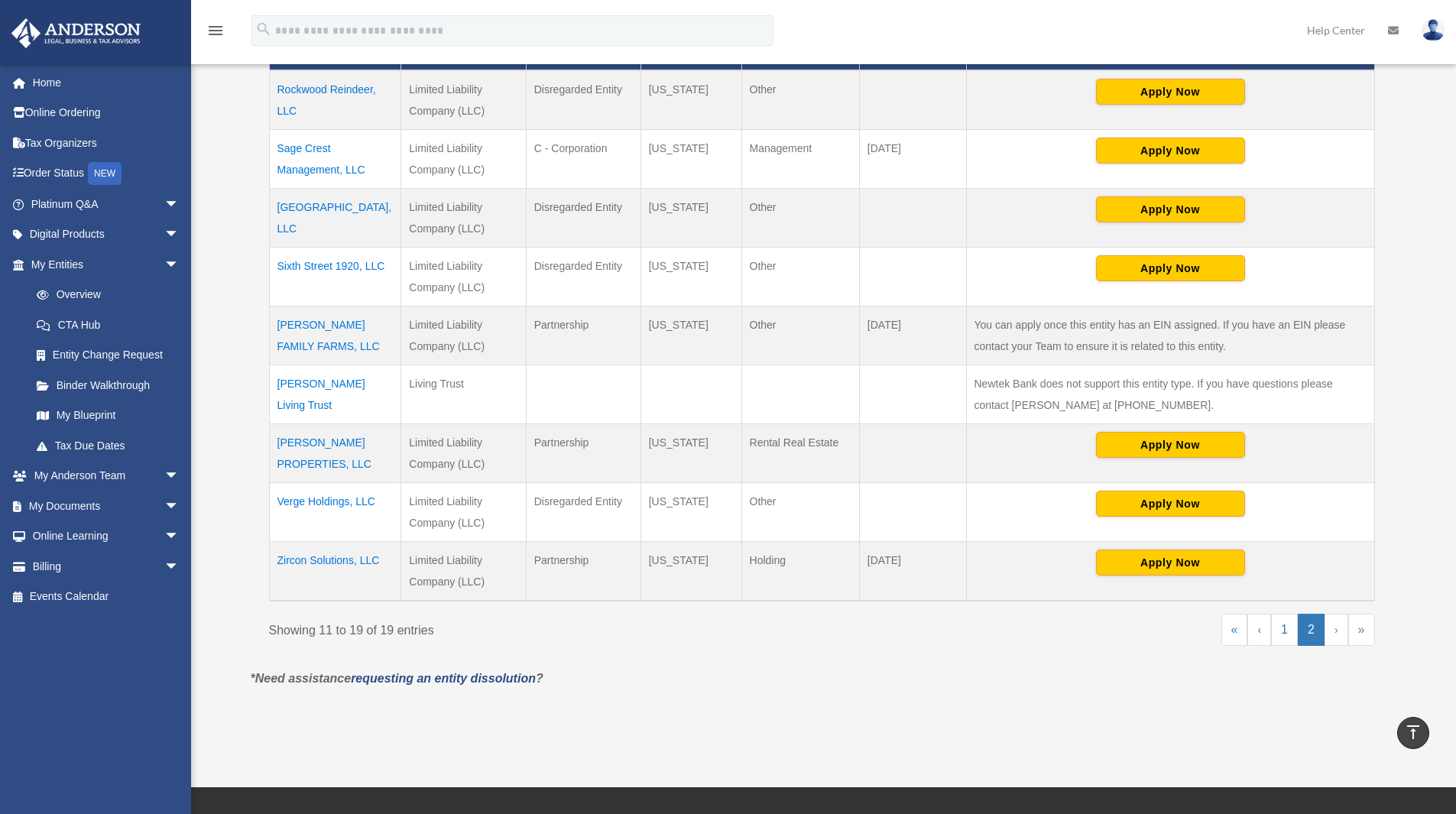
click at [1428, 37] on img at bounding box center [1433, 31] width 23 height 23
click at [41, 85] on link "Home" at bounding box center [106, 83] width 192 height 31
click at [52, 82] on link "Home" at bounding box center [106, 83] width 192 height 31
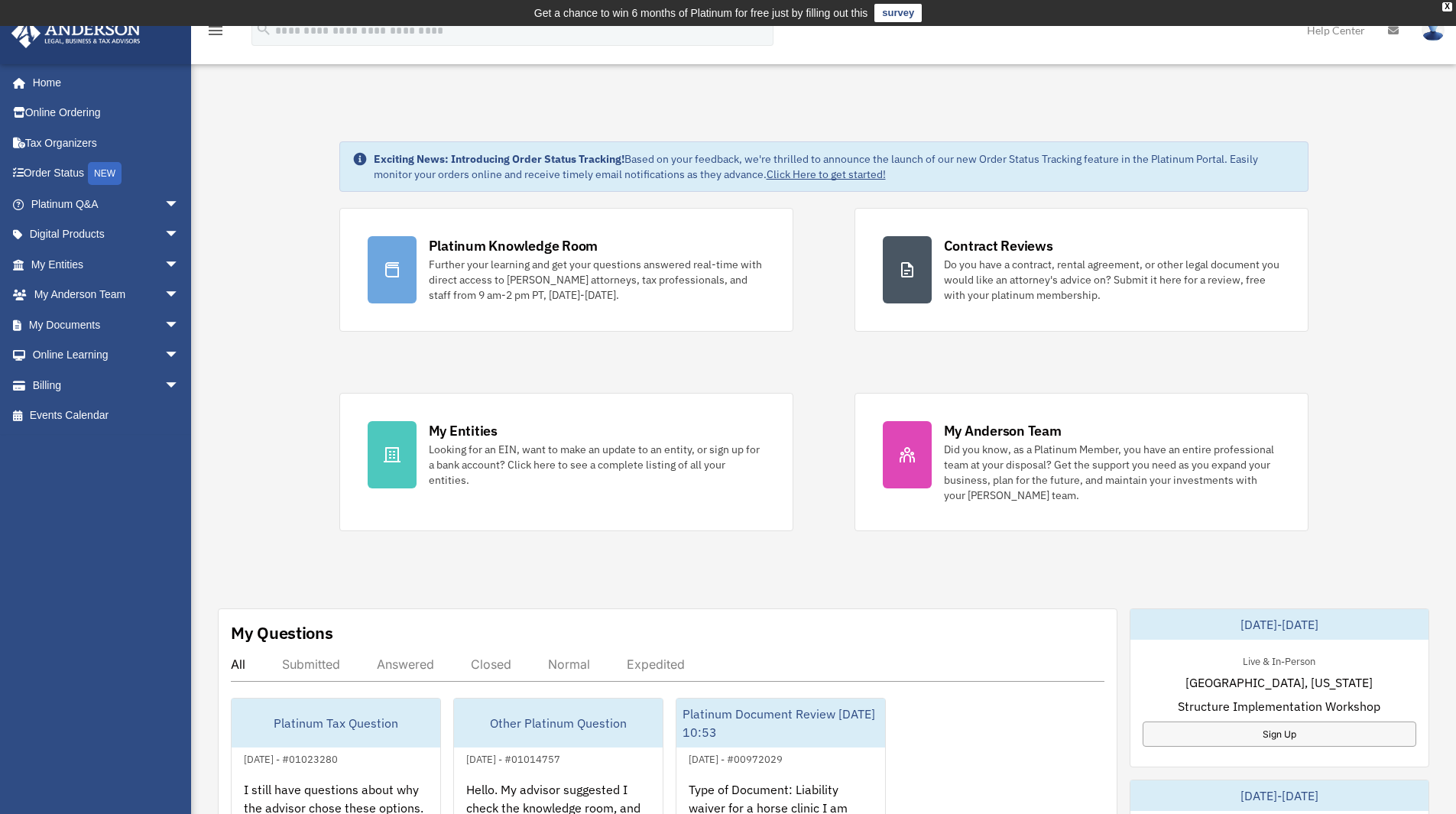
click at [1436, 38] on img at bounding box center [1433, 31] width 23 height 23
click at [1161, 135] on link "Logout" at bounding box center [1204, 133] width 153 height 31
